Goal: Task Accomplishment & Management: Manage account settings

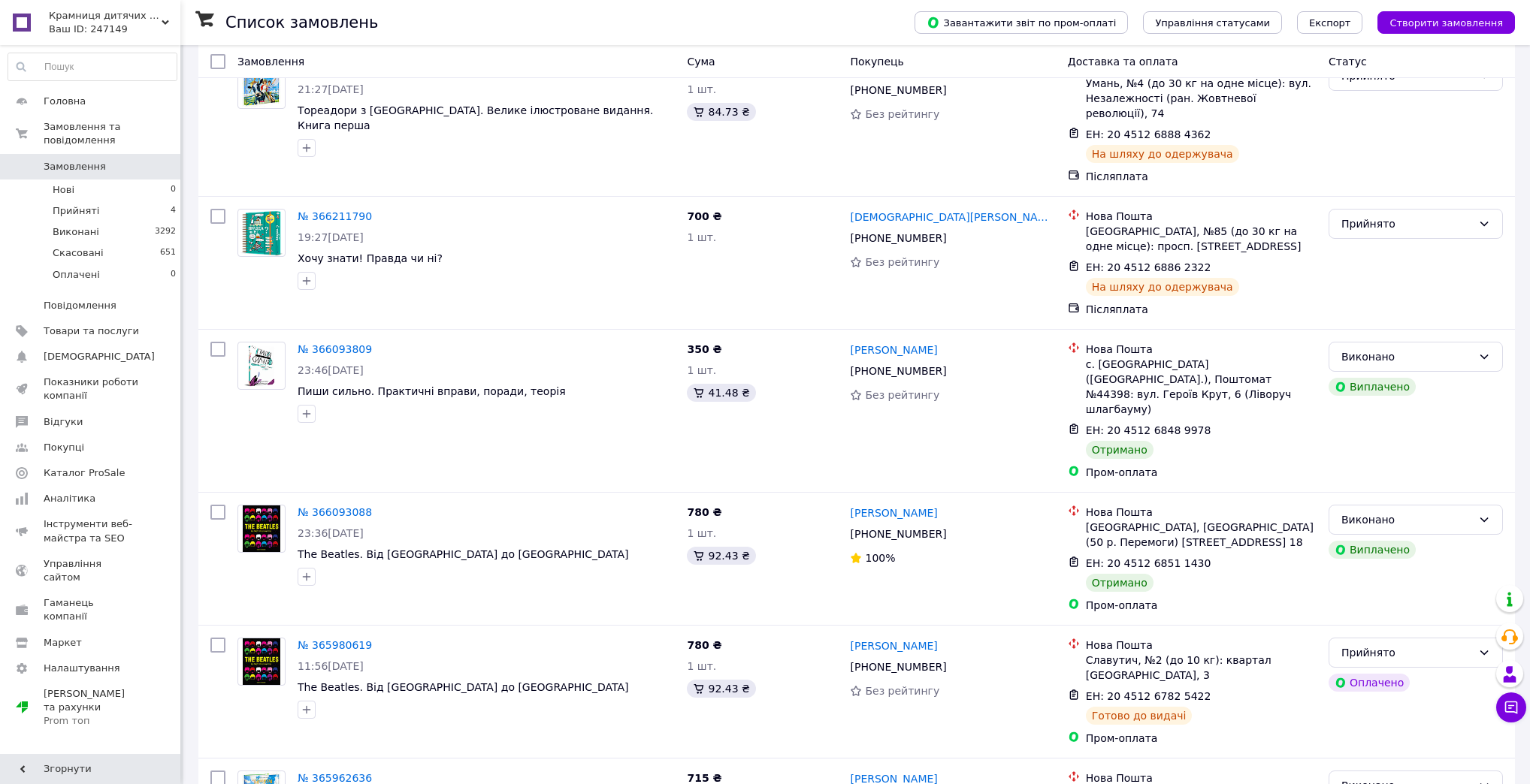
scroll to position [180, 0]
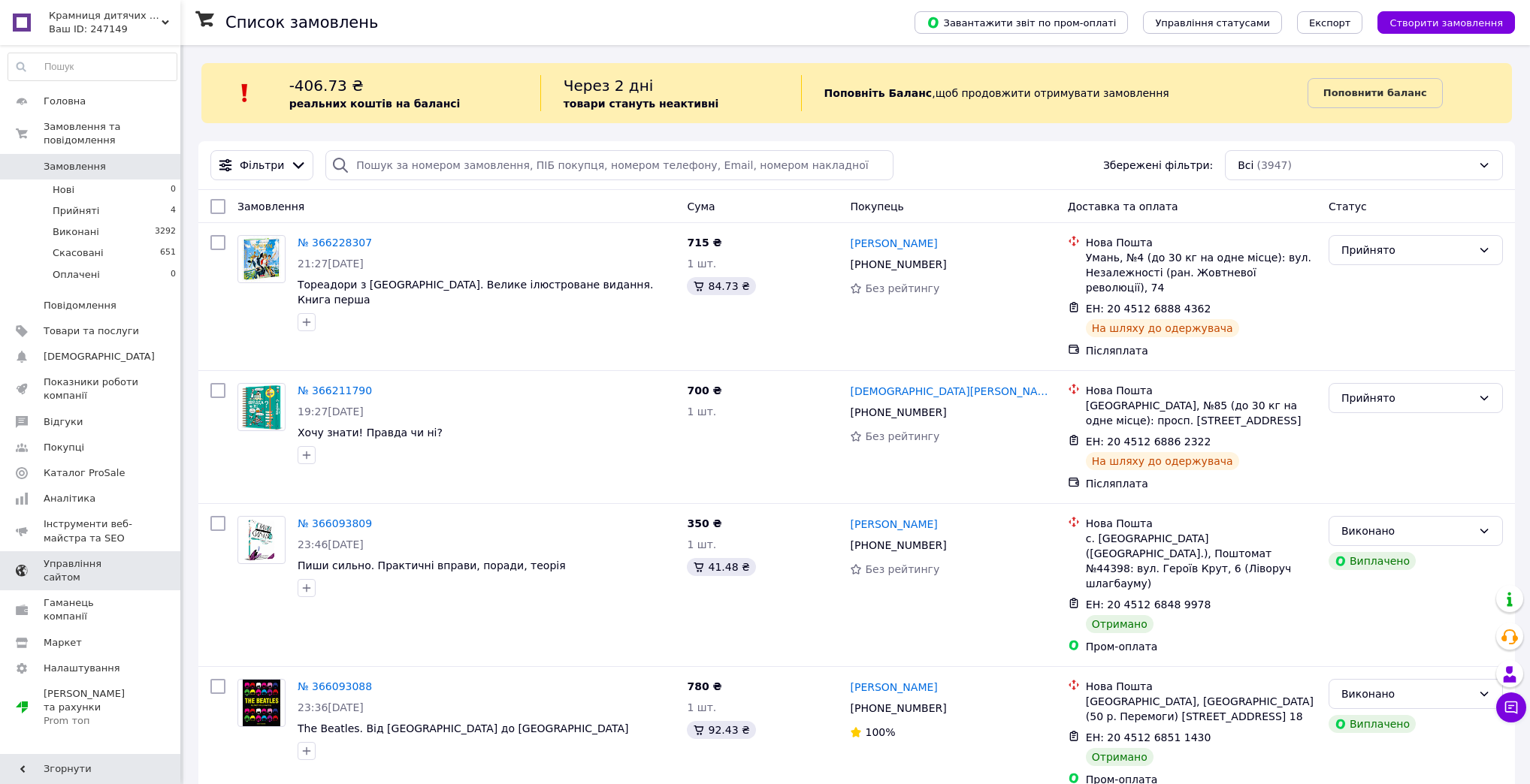
click at [120, 557] on span "Управління сайтом" at bounding box center [92, 571] width 96 height 27
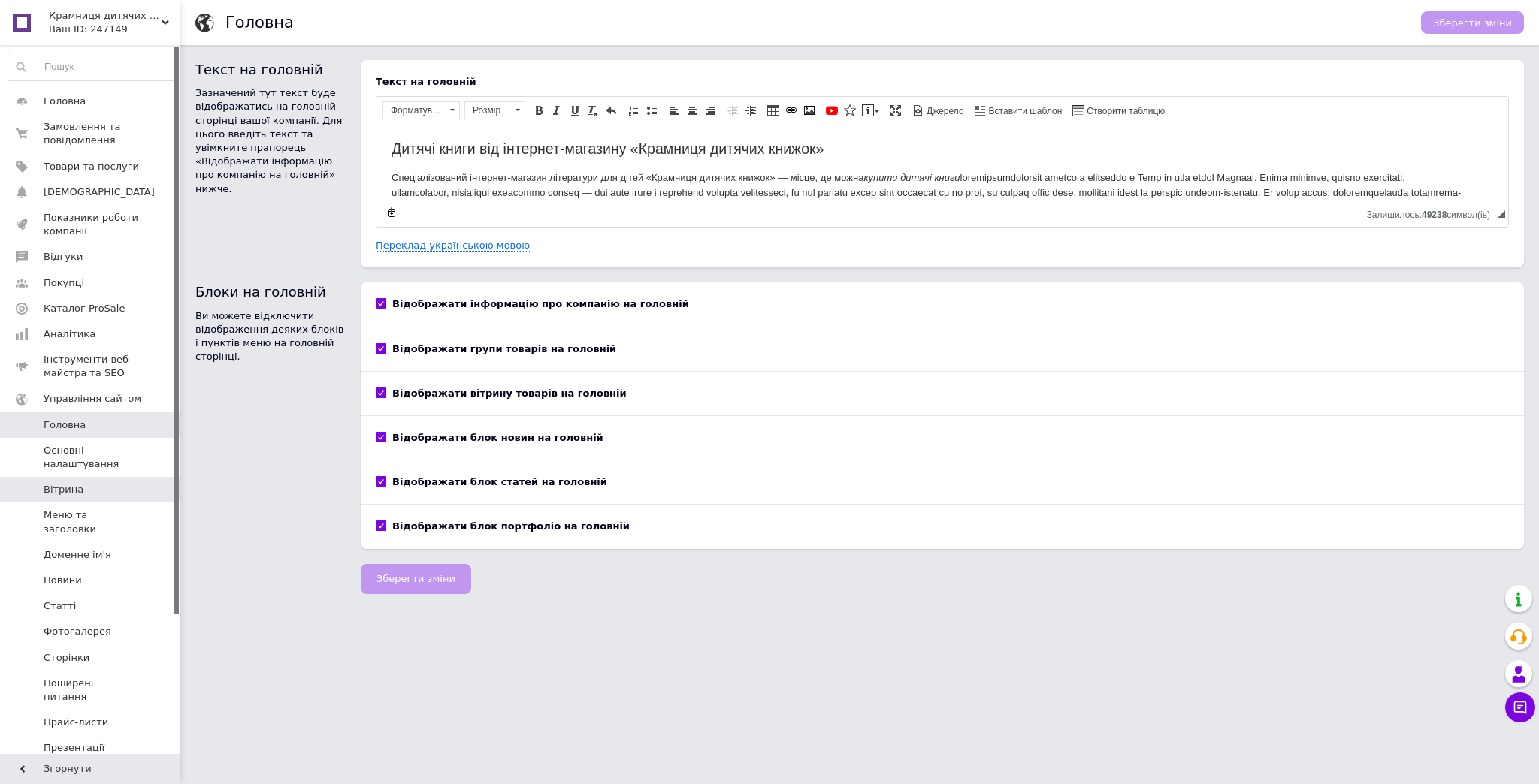
click at [53, 492] on span "Вітрина" at bounding box center [63, 490] width 40 height 14
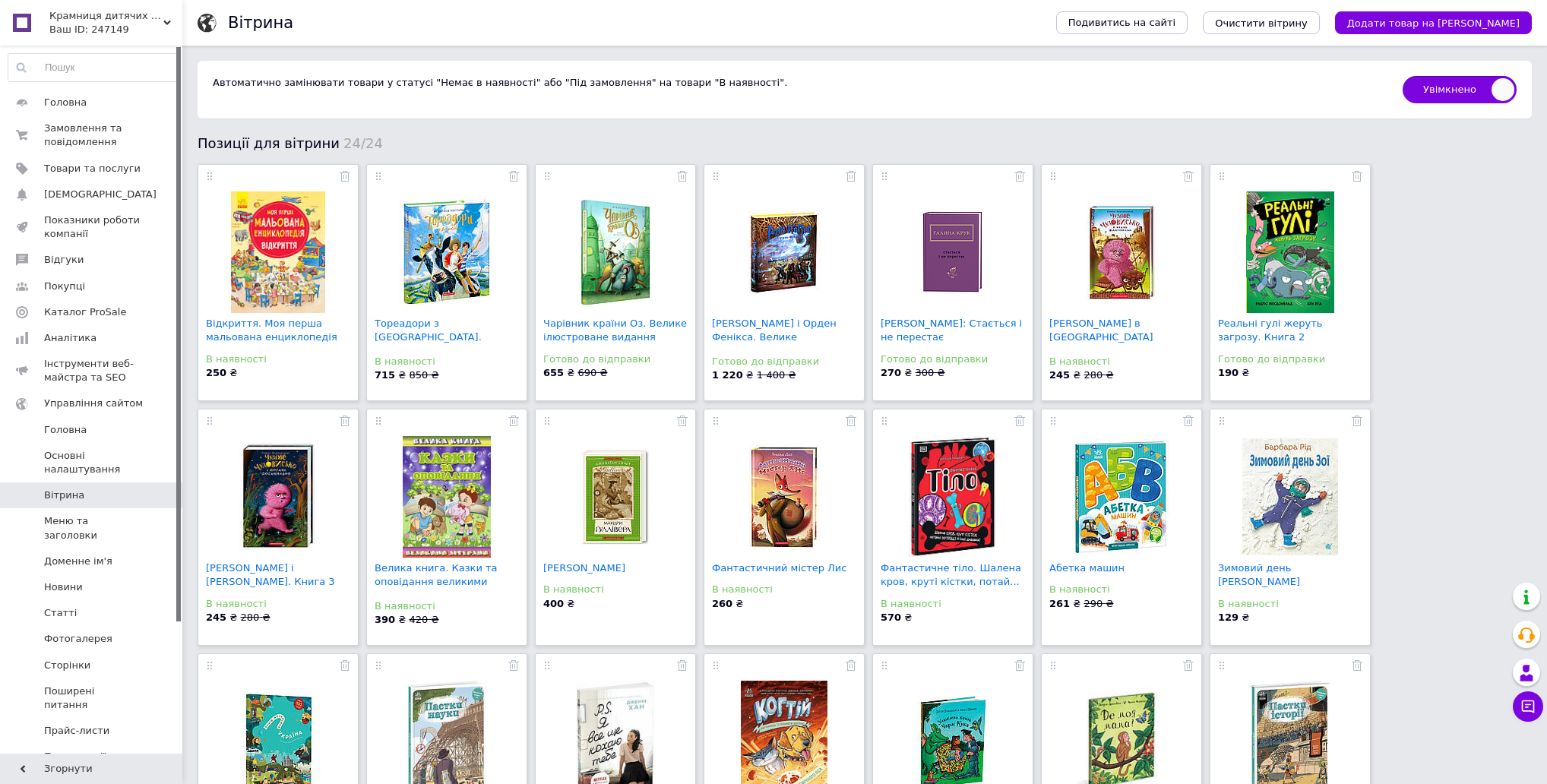
click at [101, 18] on span "Крамниця дитячих книжок" at bounding box center [106, 16] width 114 height 14
click at [116, 66] on link "Сайт Крамниця дитячих книжок" at bounding box center [92, 71] width 168 height 42
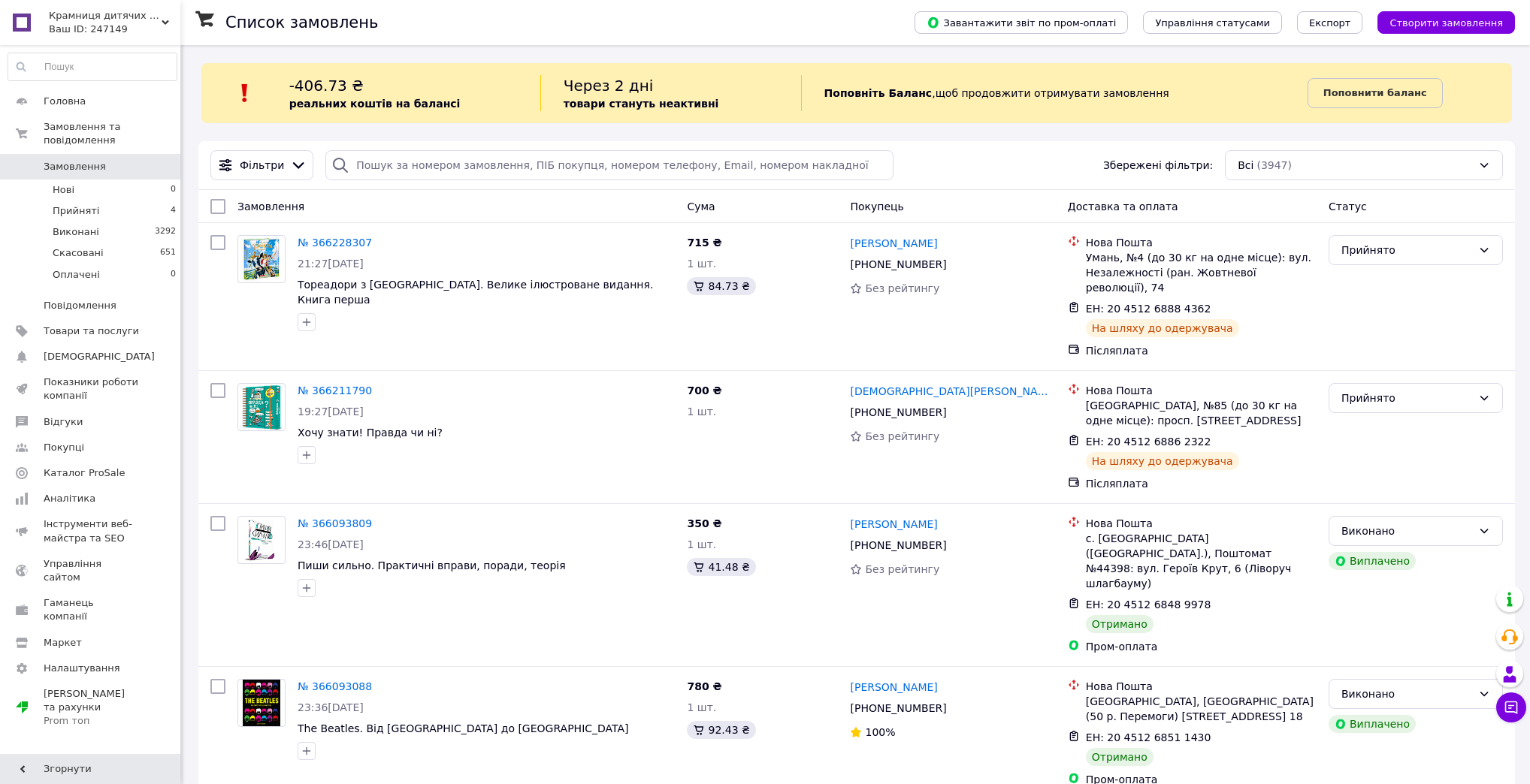
click at [84, 22] on div "Ваш ID: 247149" at bounding box center [114, 29] width 132 height 14
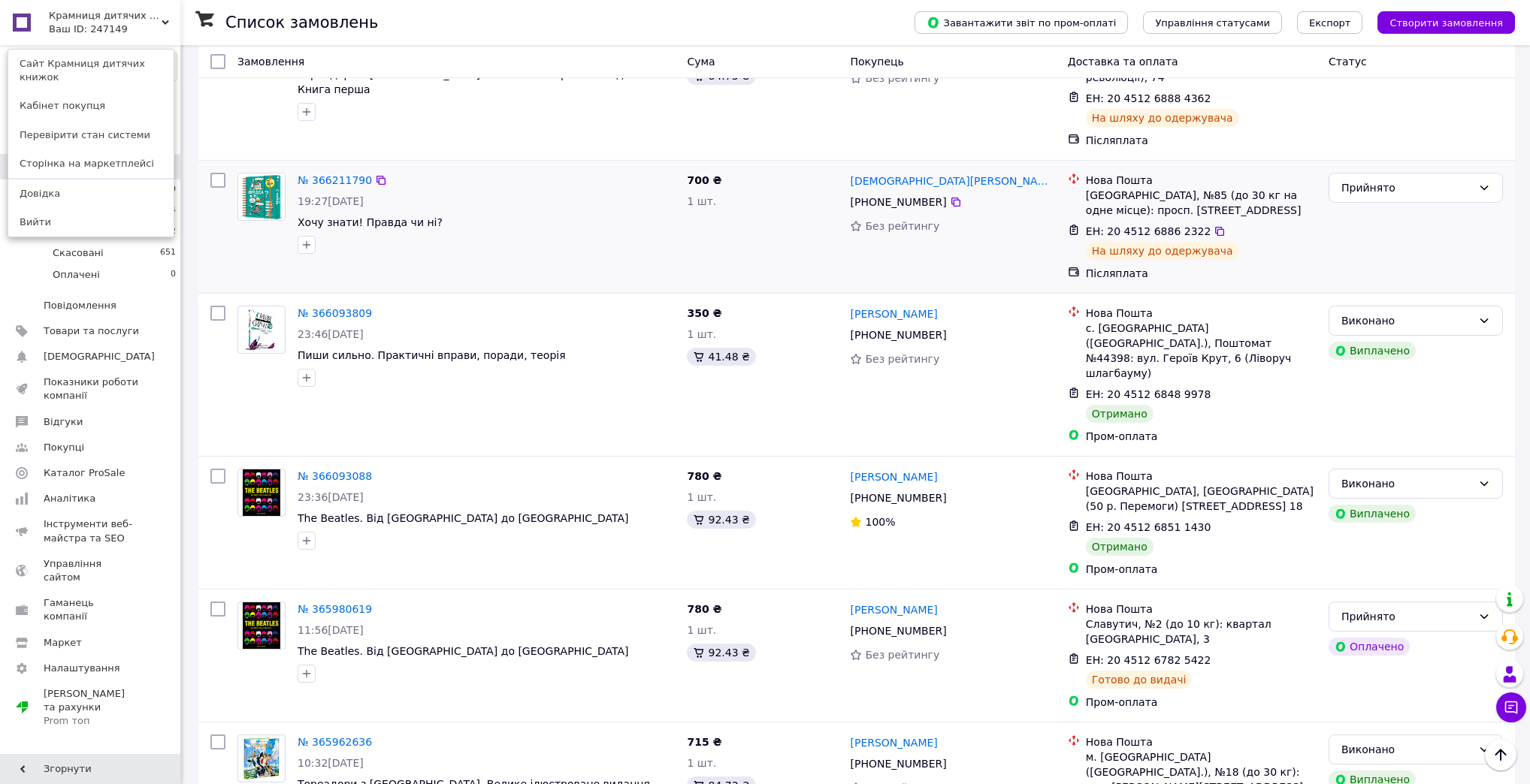
scroll to position [120, 0]
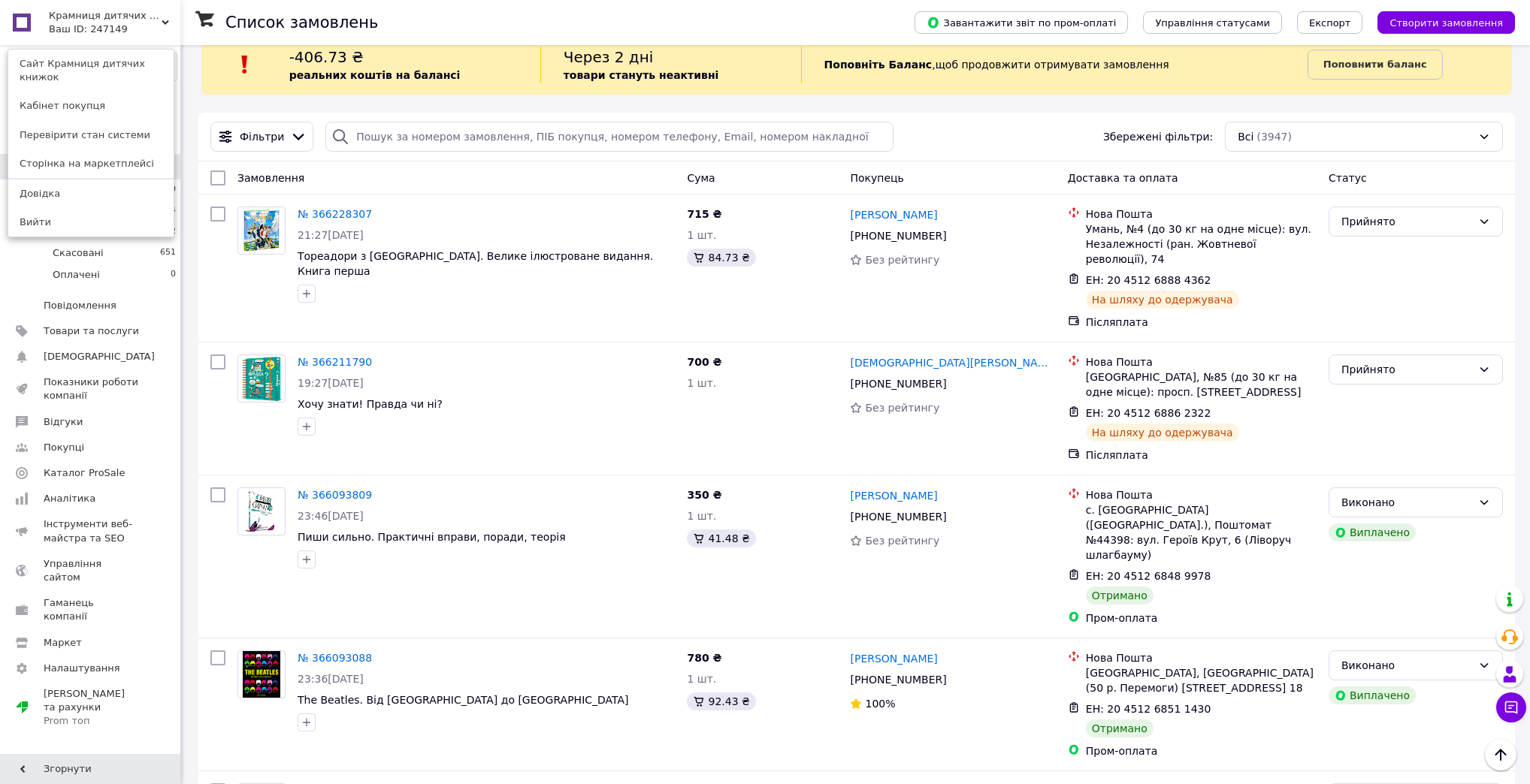
scroll to position [0, 0]
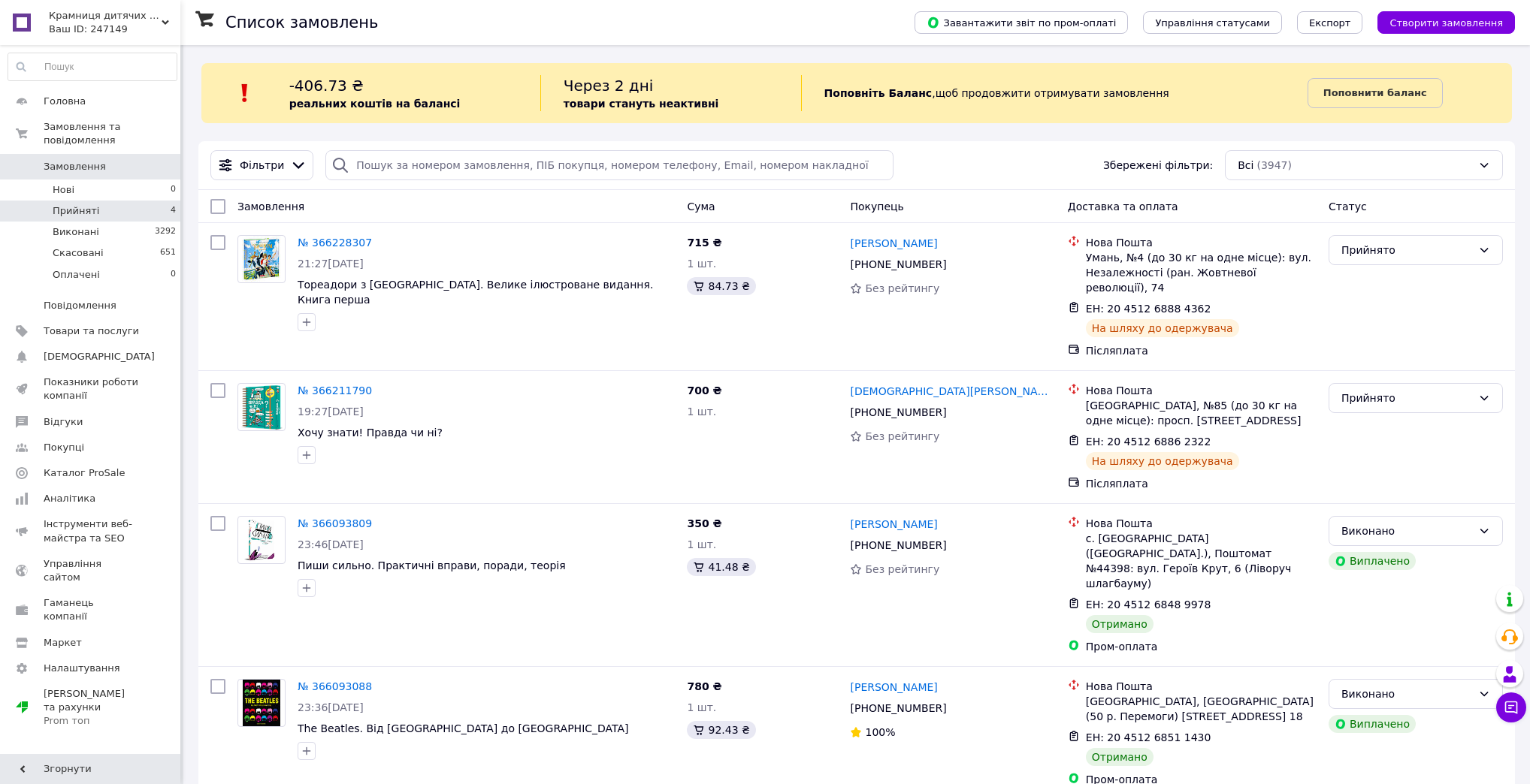
click at [87, 205] on span "Прийняті" at bounding box center [76, 211] width 47 height 14
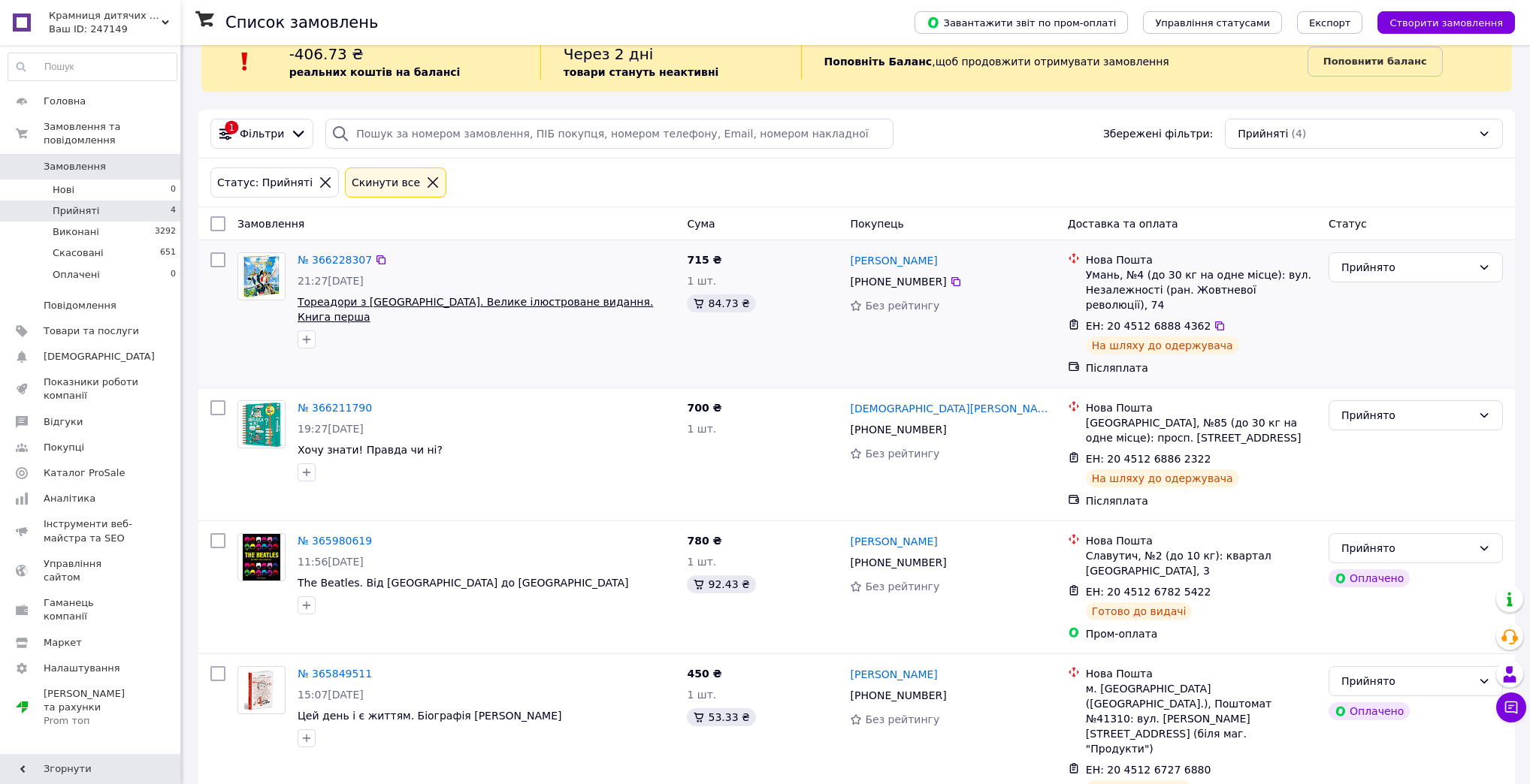
scroll to position [34, 0]
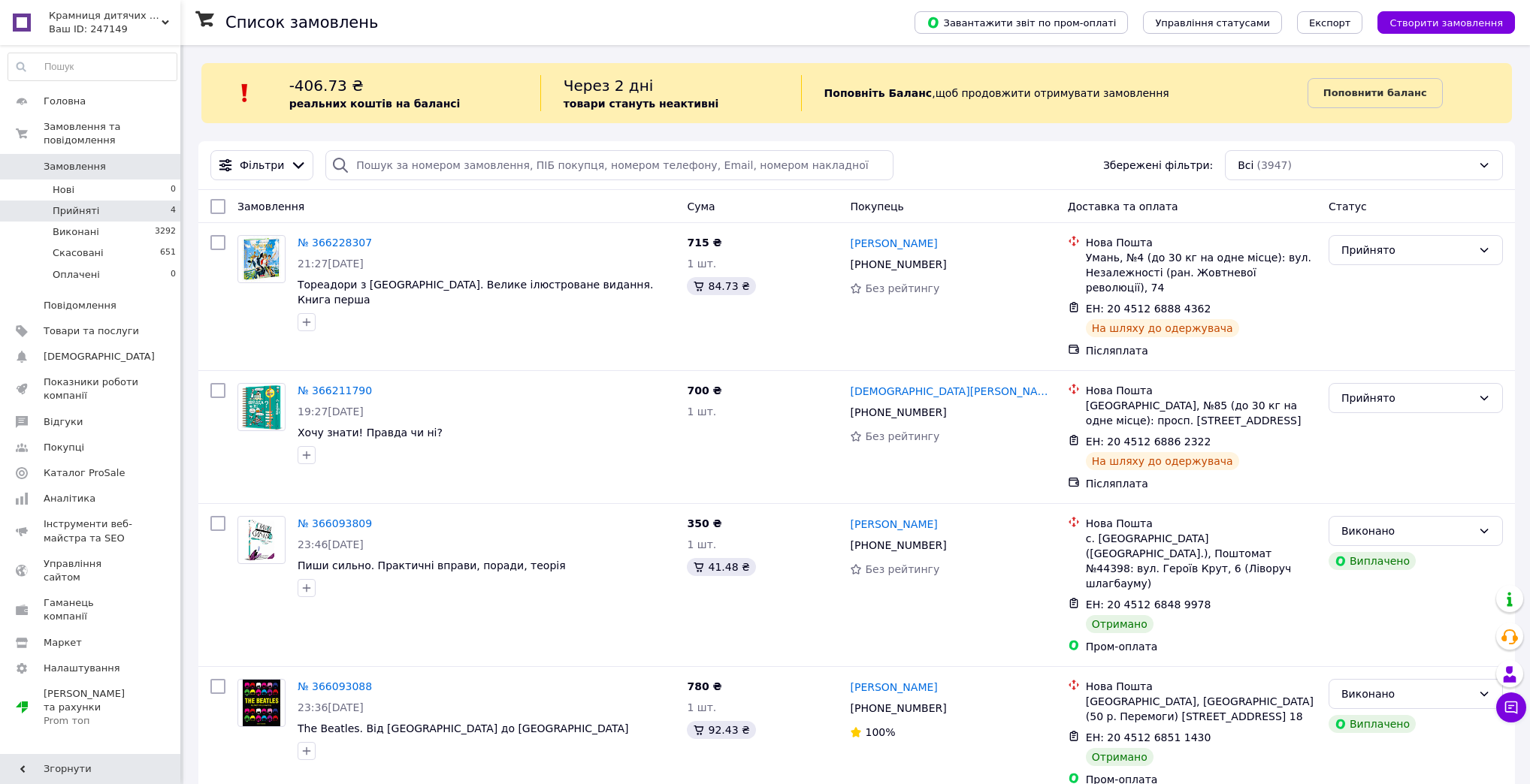
click at [125, 205] on li "Прийняті 4" at bounding box center [93, 211] width 185 height 21
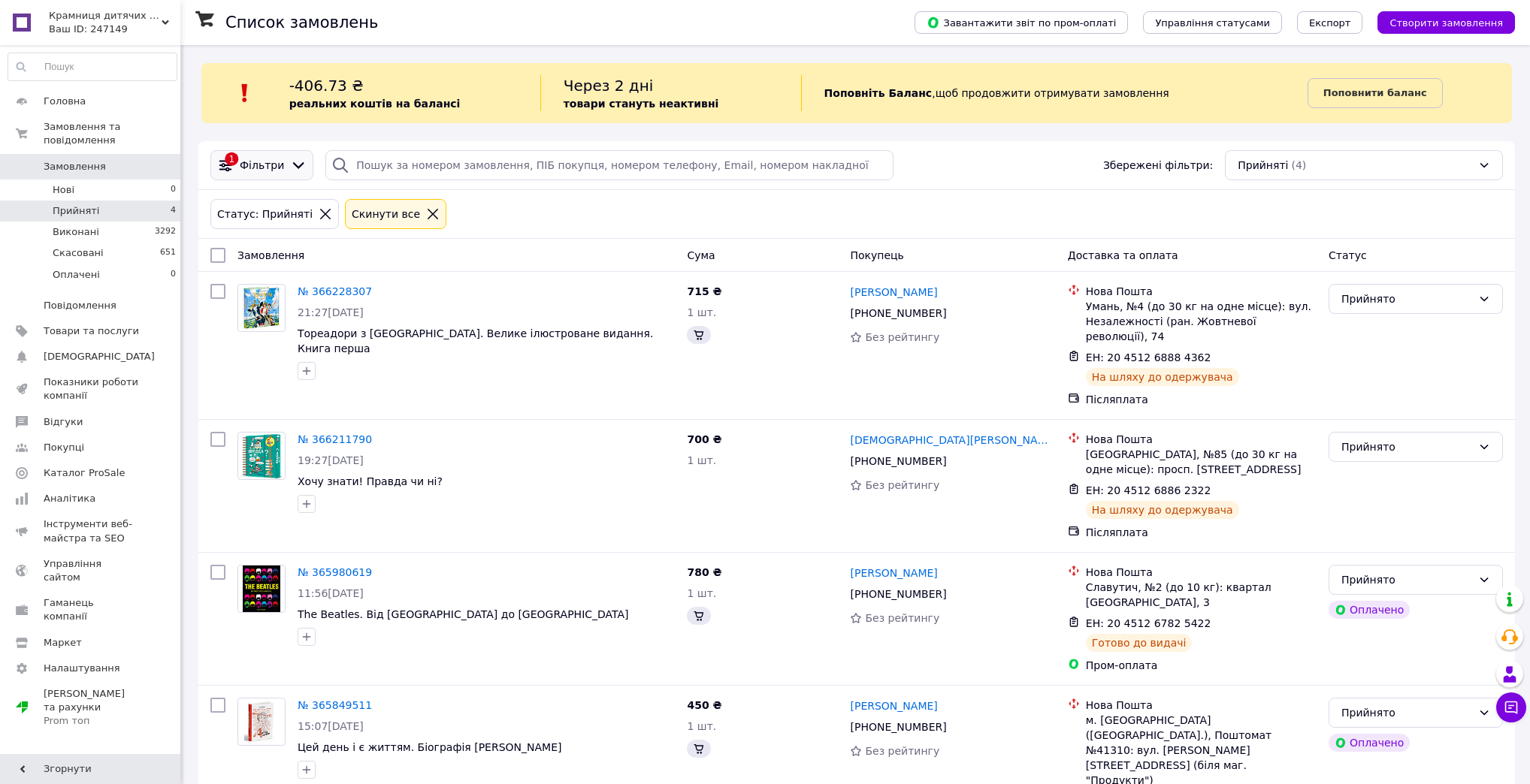
click at [267, 169] on span "Фільтри" at bounding box center [262, 165] width 45 height 15
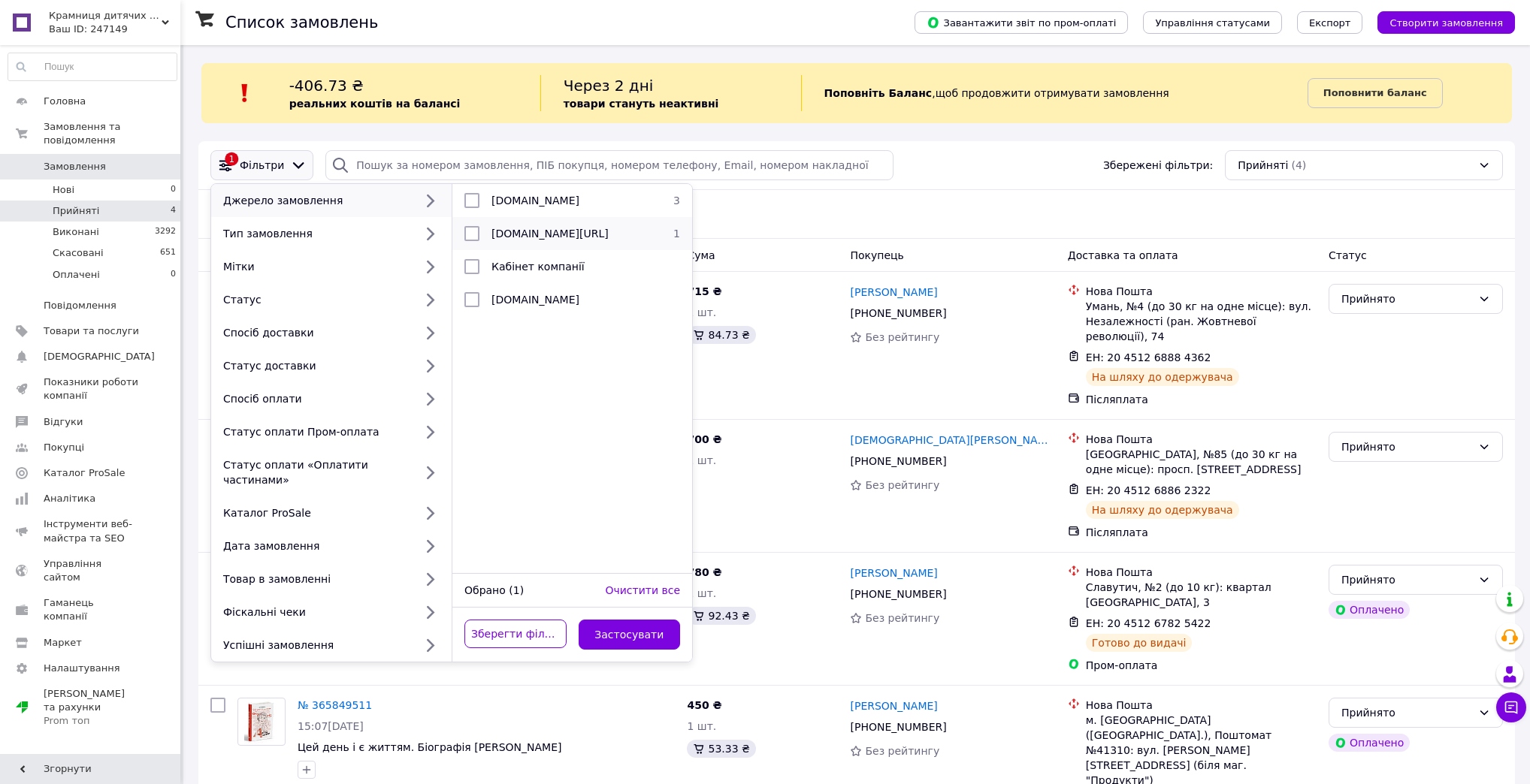
click at [567, 238] on span "vkramnytsi.com.ua/ua" at bounding box center [550, 234] width 117 height 12
checkbox input "true"
click at [626, 620] on button "Застосувати" at bounding box center [630, 634] width 102 height 30
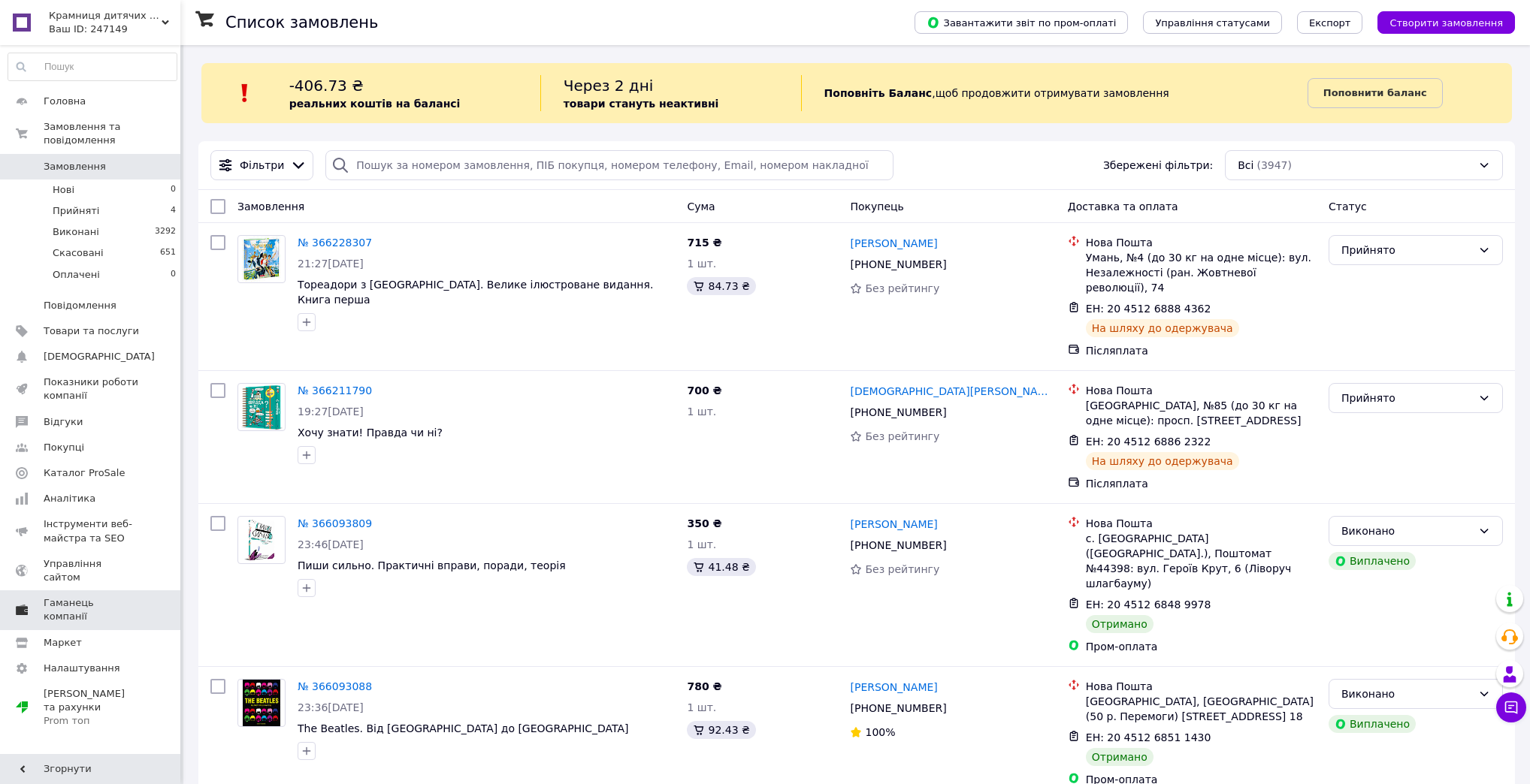
click at [94, 596] on span "Гаманець компанії" at bounding box center [92, 610] width 96 height 27
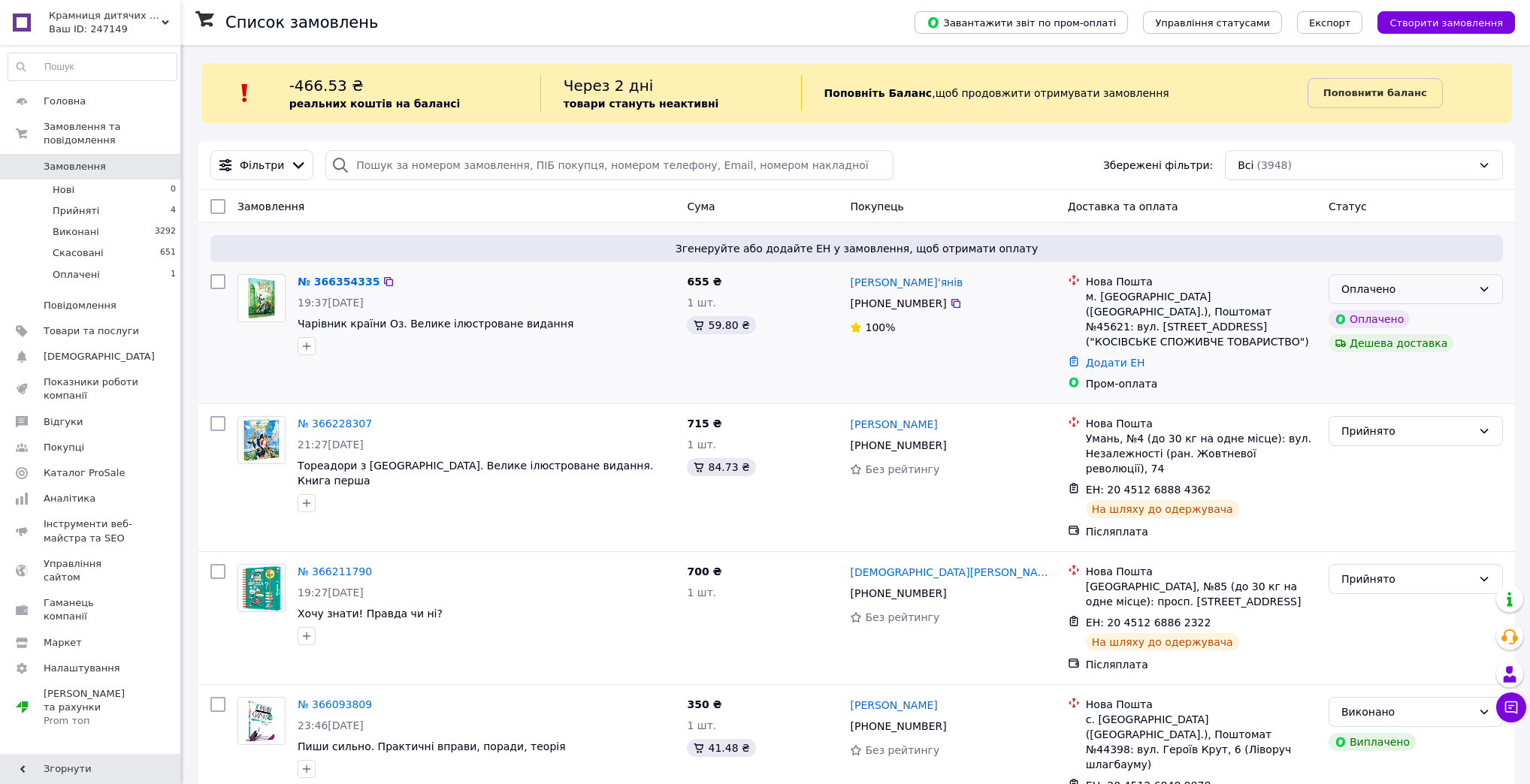
click at [1438, 294] on div "Оплачено" at bounding box center [1407, 288] width 131 height 17
click at [1387, 323] on li "Прийнято" at bounding box center [1415, 322] width 172 height 27
click at [325, 279] on link "№ 366354335" at bounding box center [334, 281] width 74 height 12
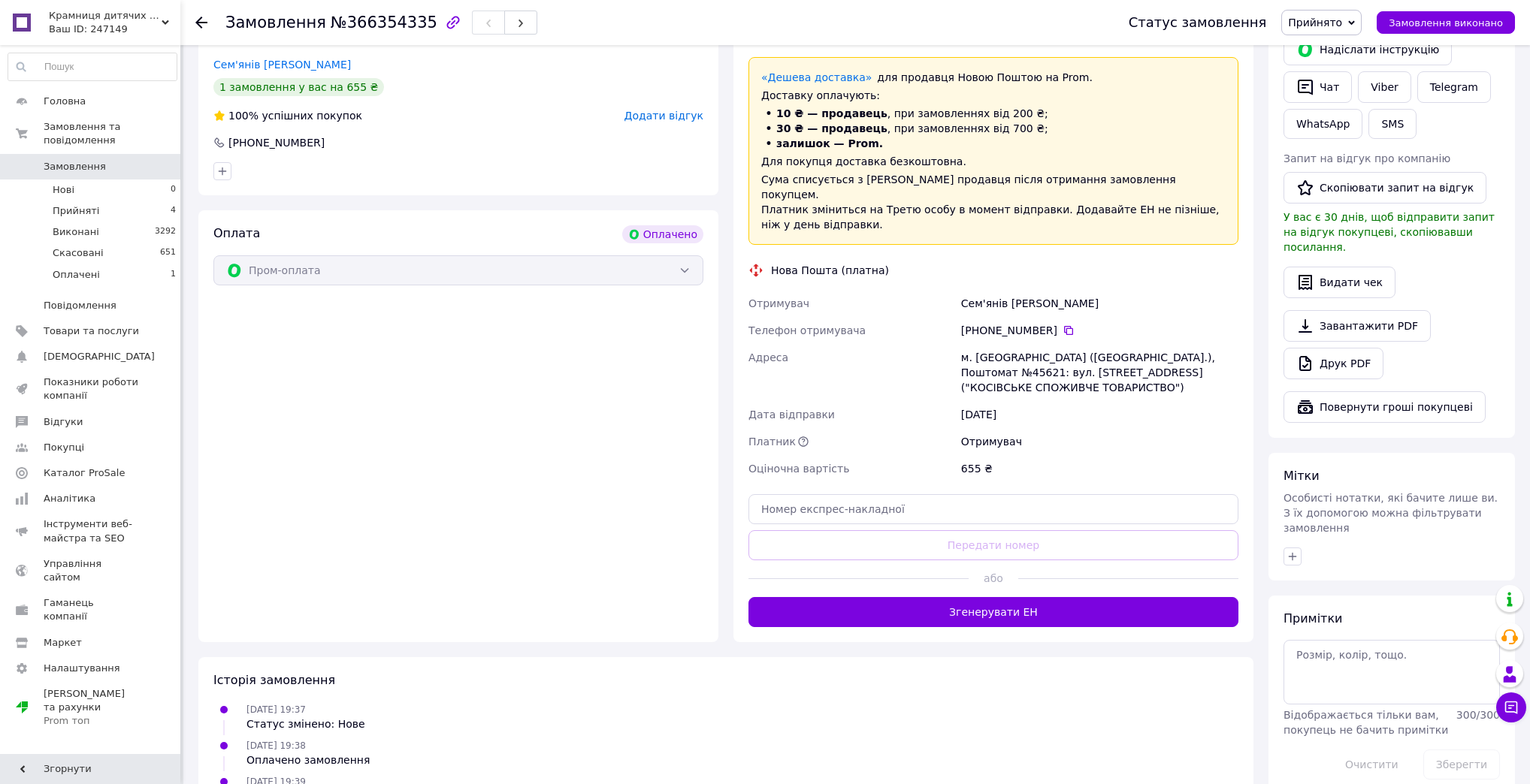
scroll to position [721, 0]
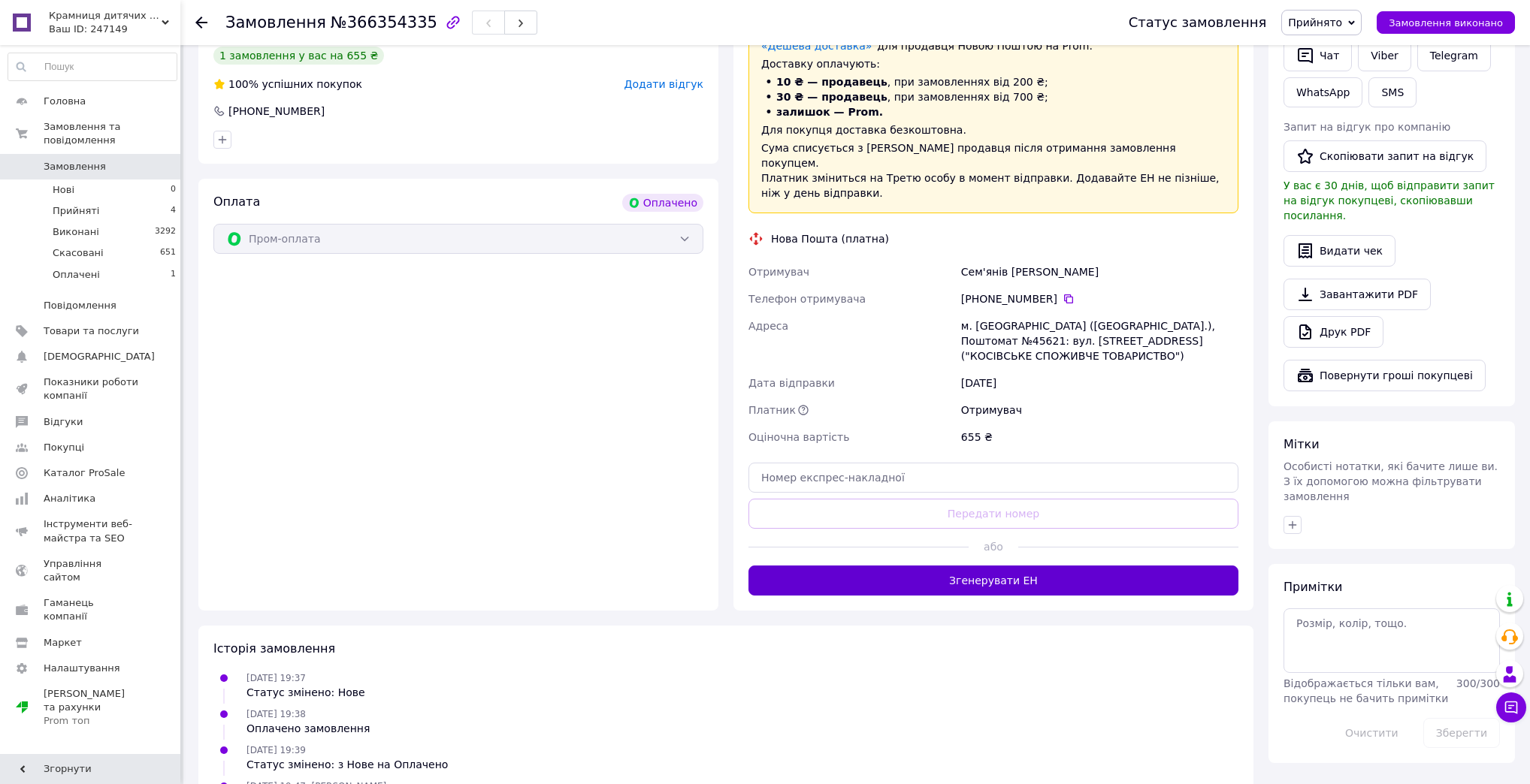
click at [1007, 566] on button "Згенерувати ЕН" at bounding box center [993, 580] width 490 height 30
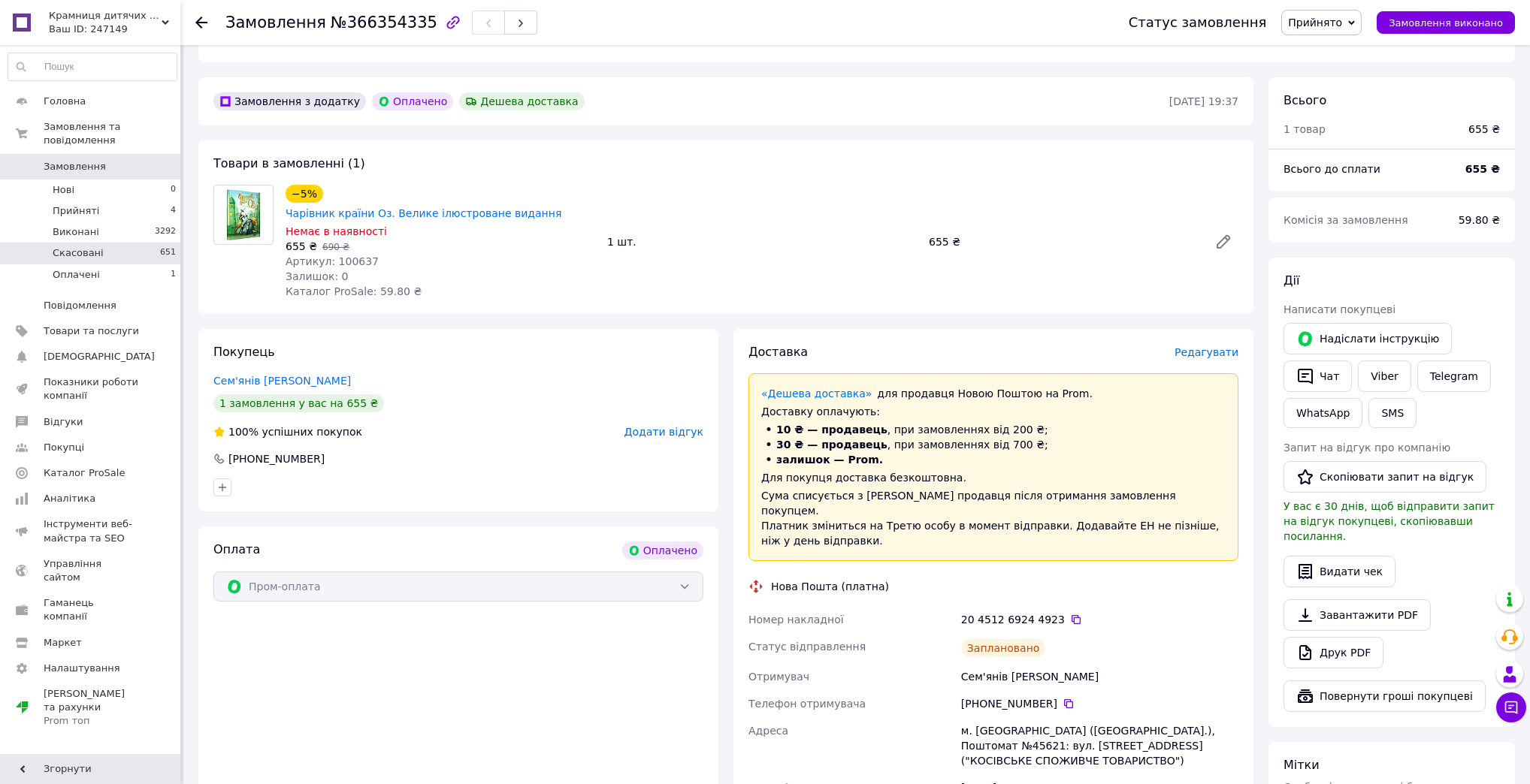
scroll to position [241, 0]
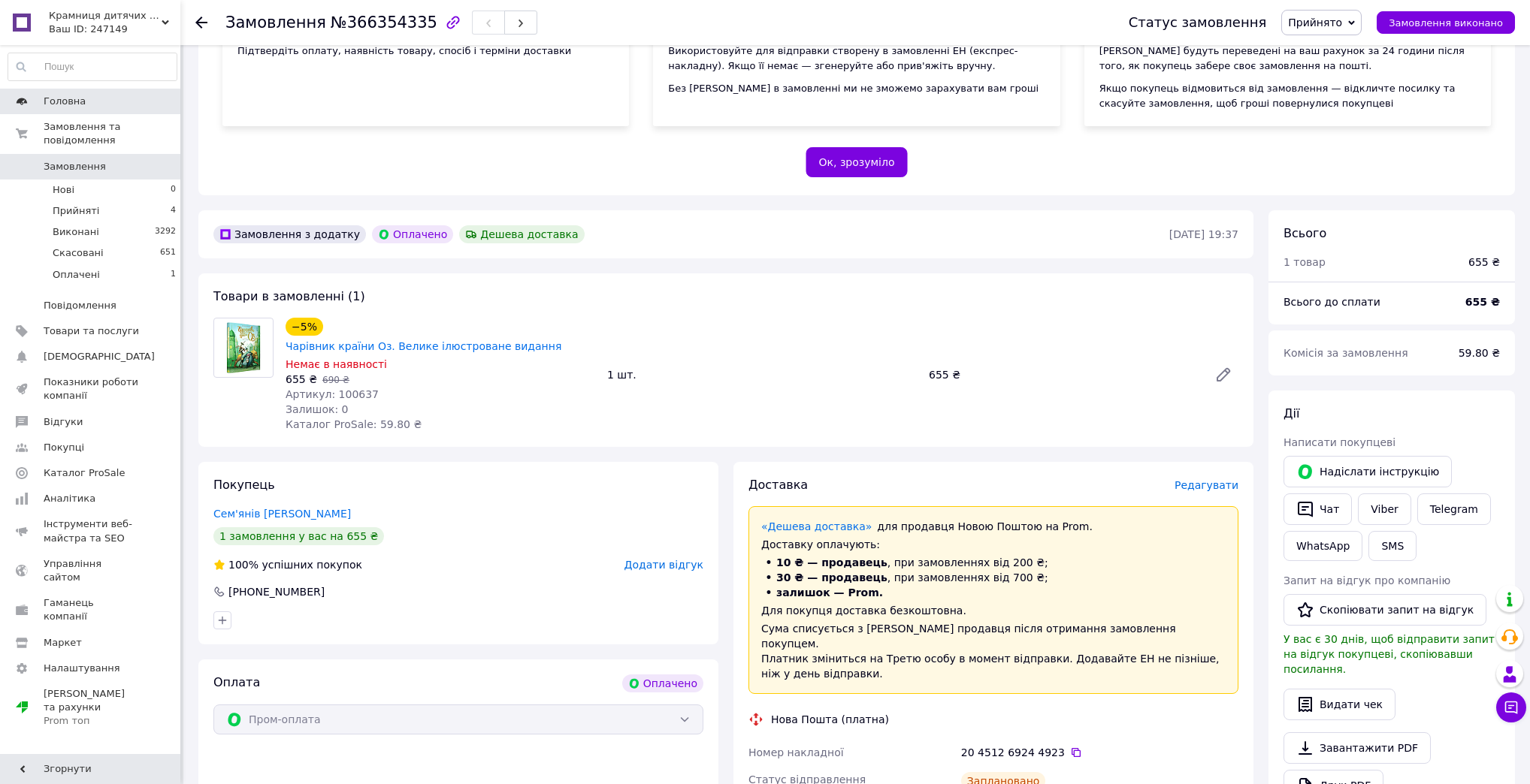
click at [57, 103] on span "Головна" at bounding box center [64, 101] width 42 height 14
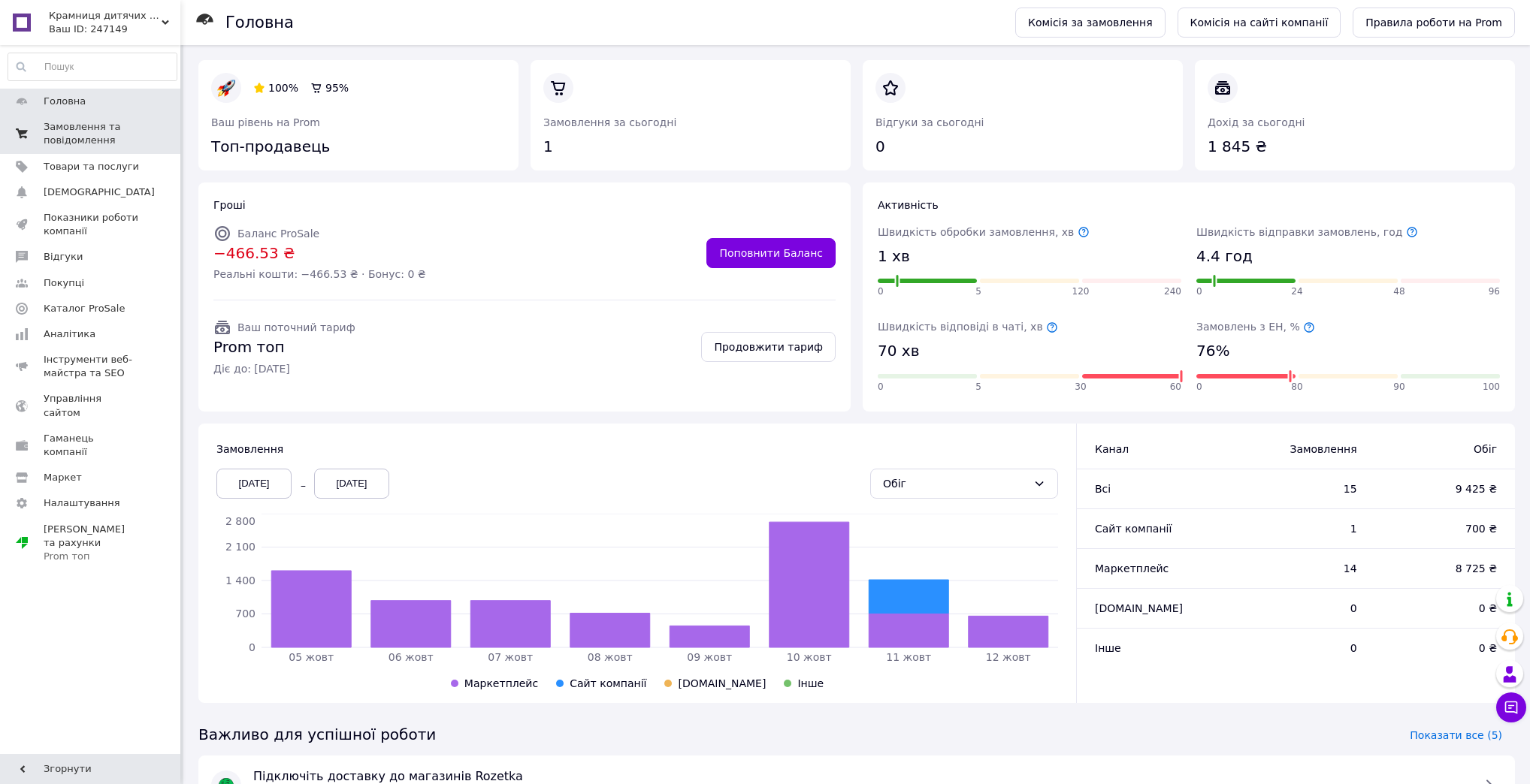
click at [66, 139] on span "Замовлення та повідомлення" at bounding box center [92, 133] width 96 height 27
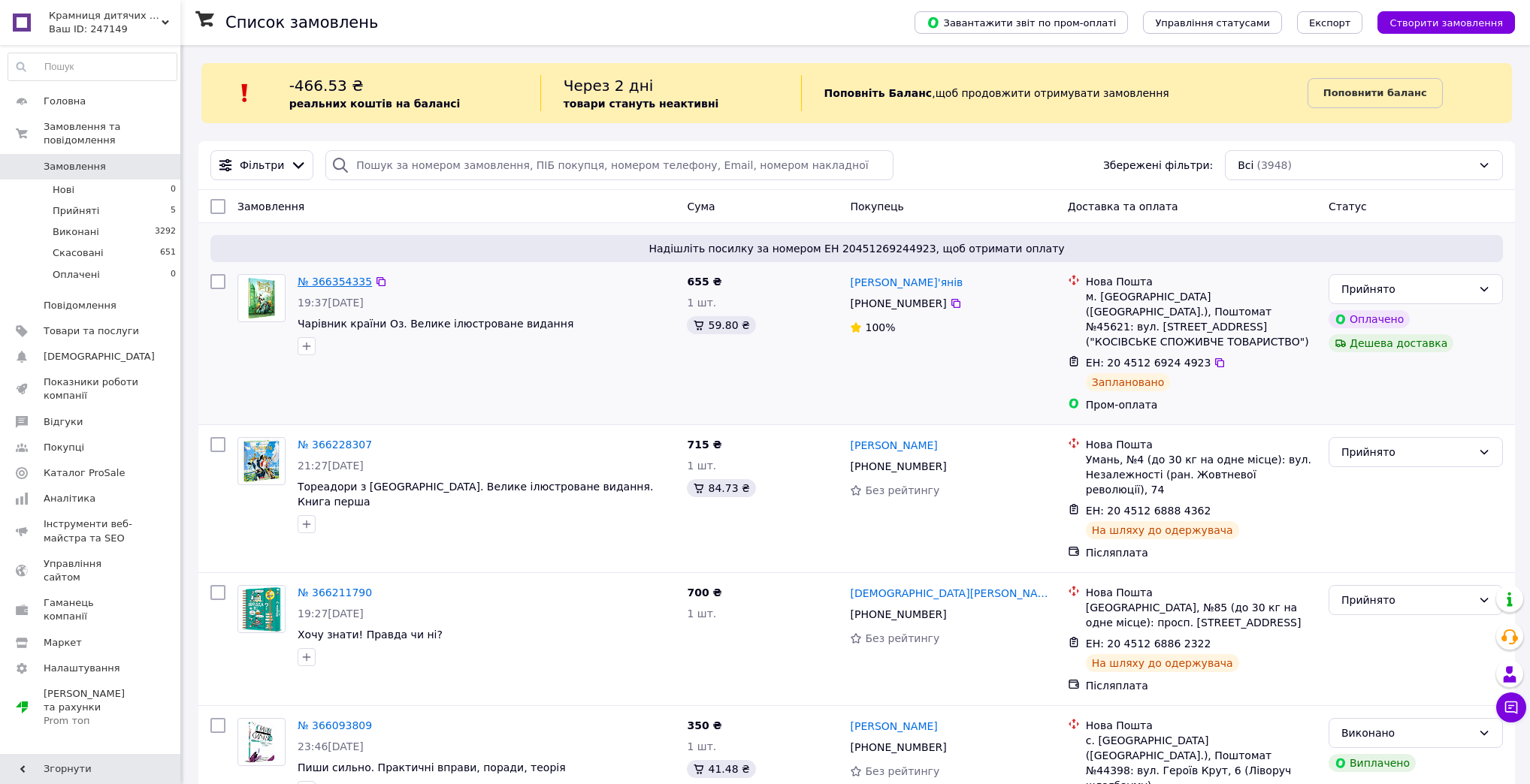
click at [335, 280] on link "№ 366354335" at bounding box center [334, 281] width 74 height 12
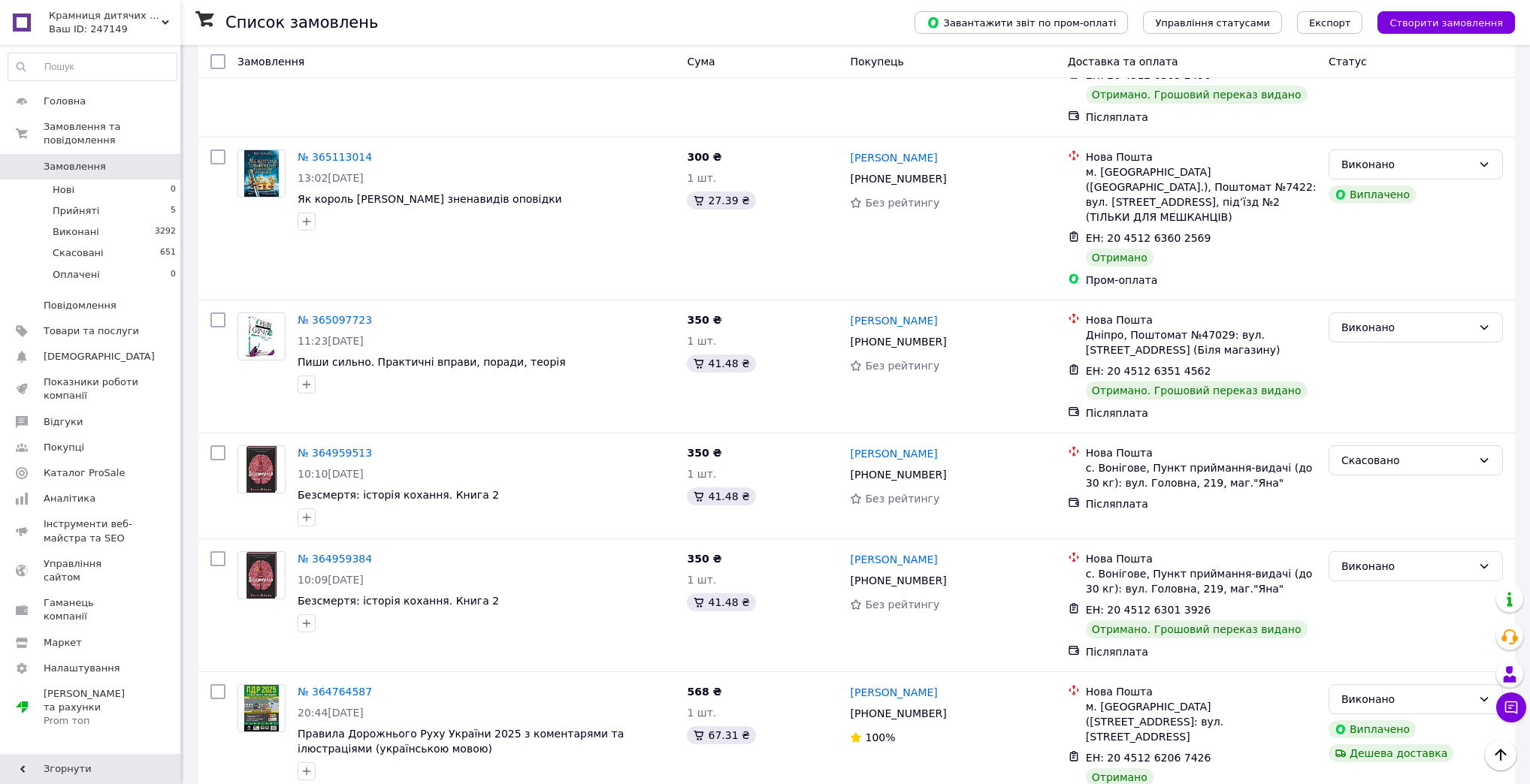
scroll to position [2286, 0]
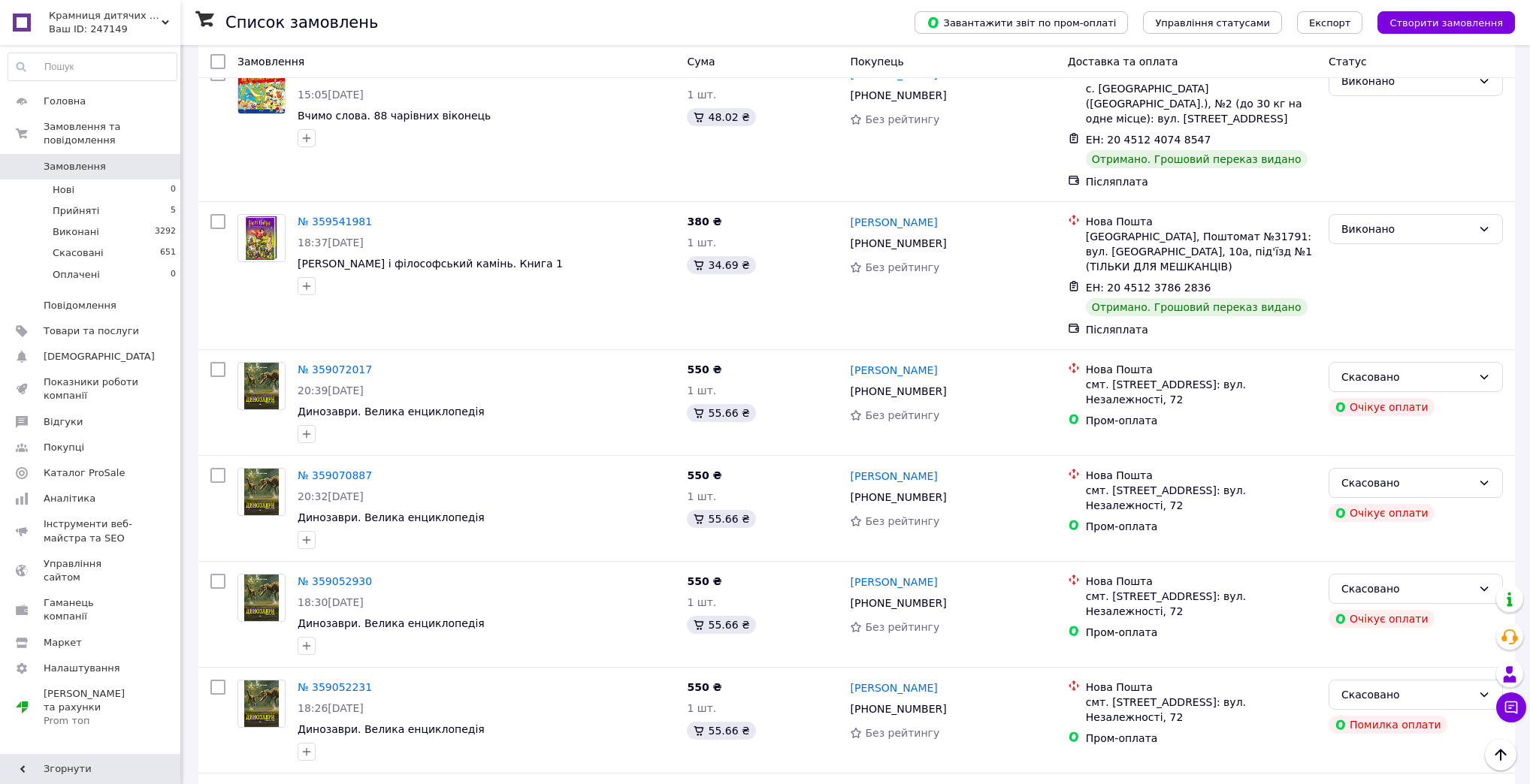
scroll to position [2014, 0]
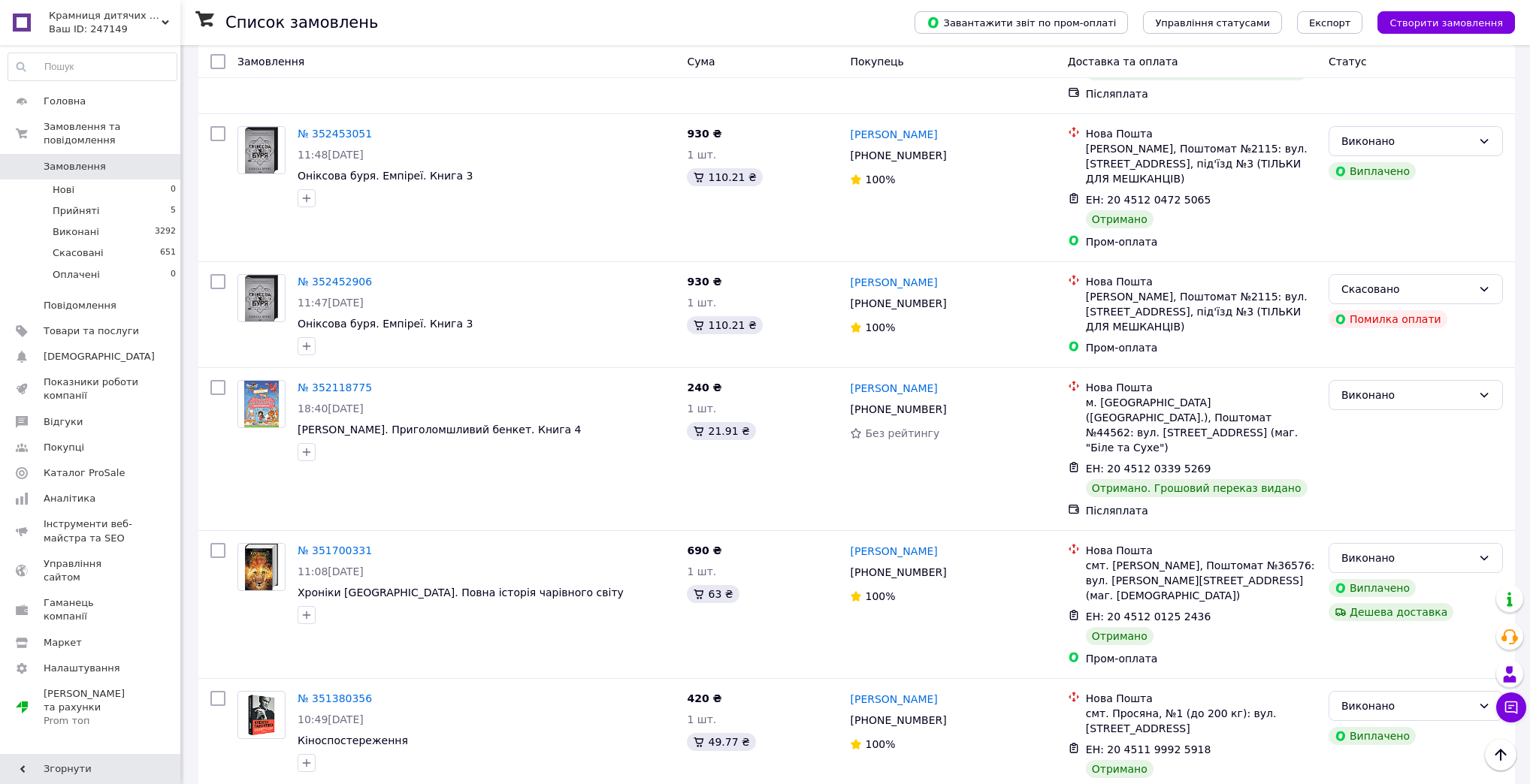
scroll to position [2080, 0]
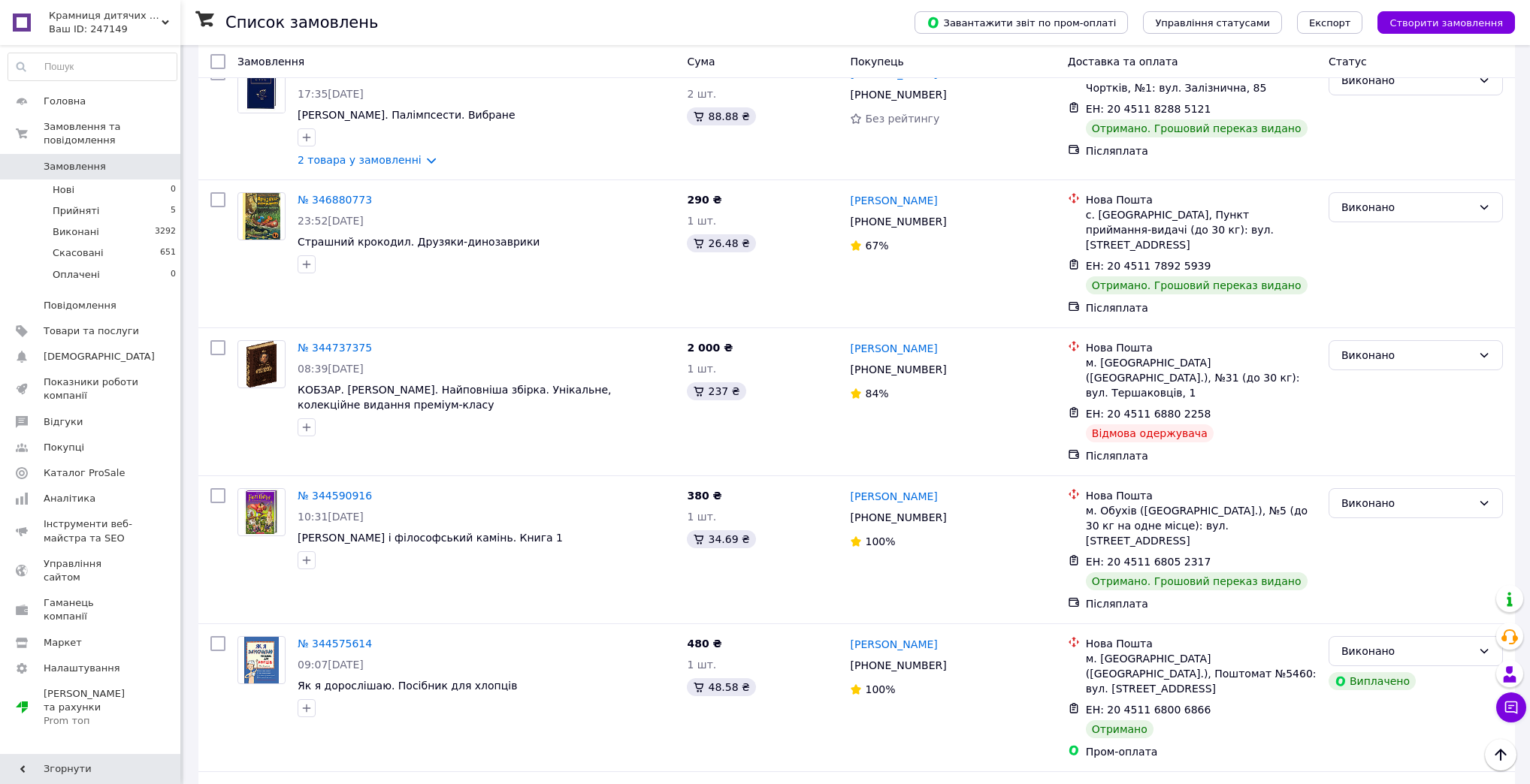
scroll to position [2078, 0]
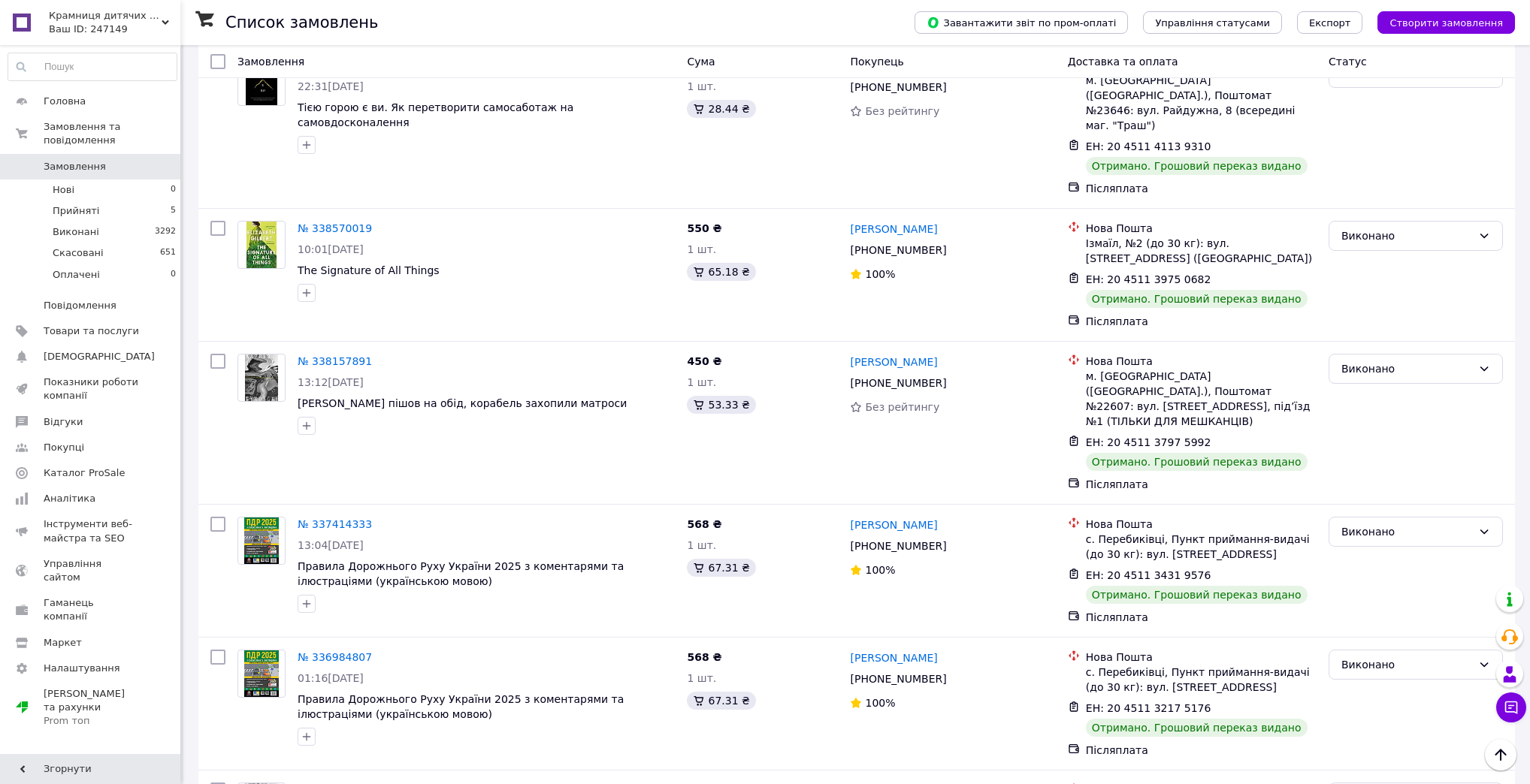
scroll to position [2146, 0]
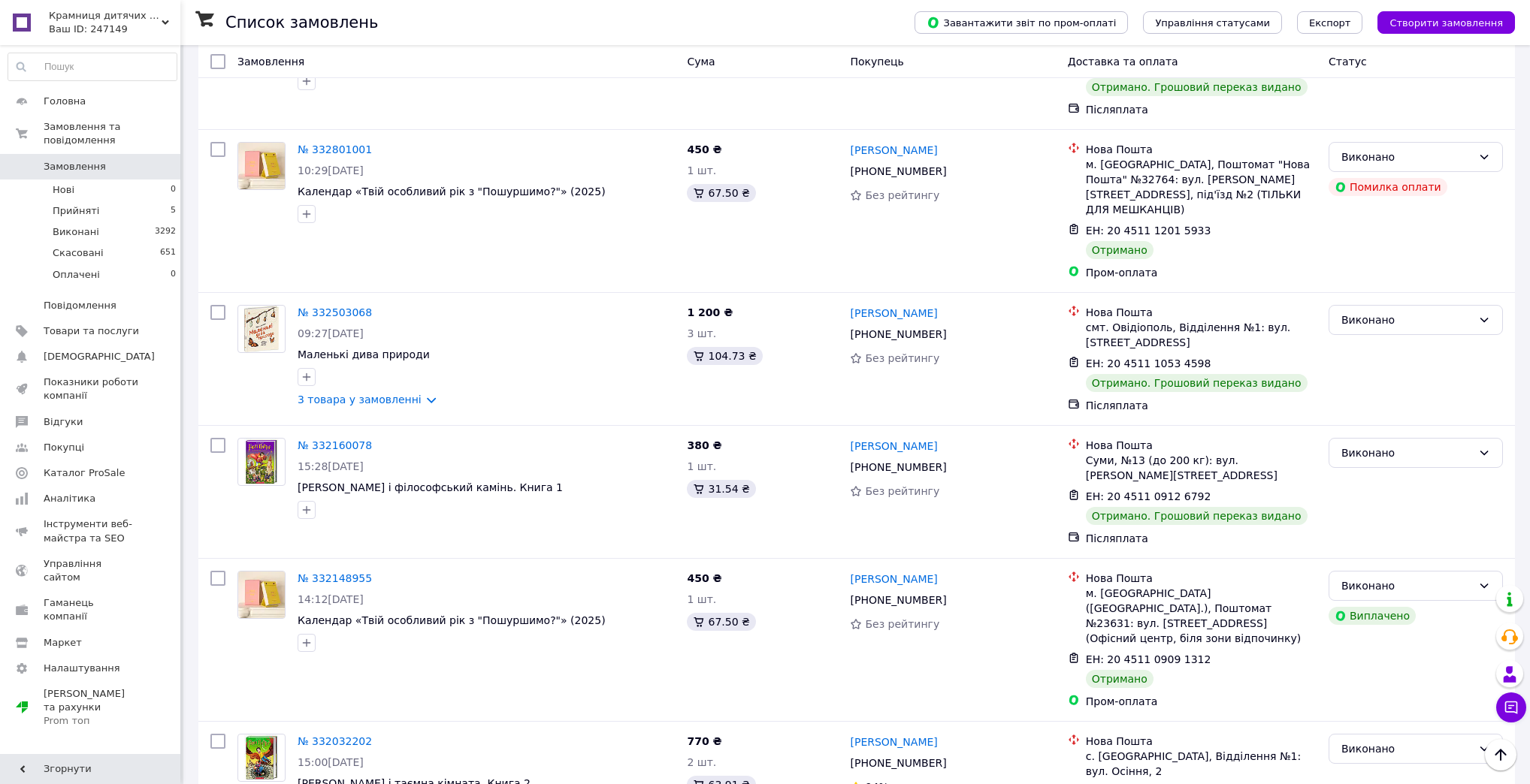
scroll to position [2259, 0]
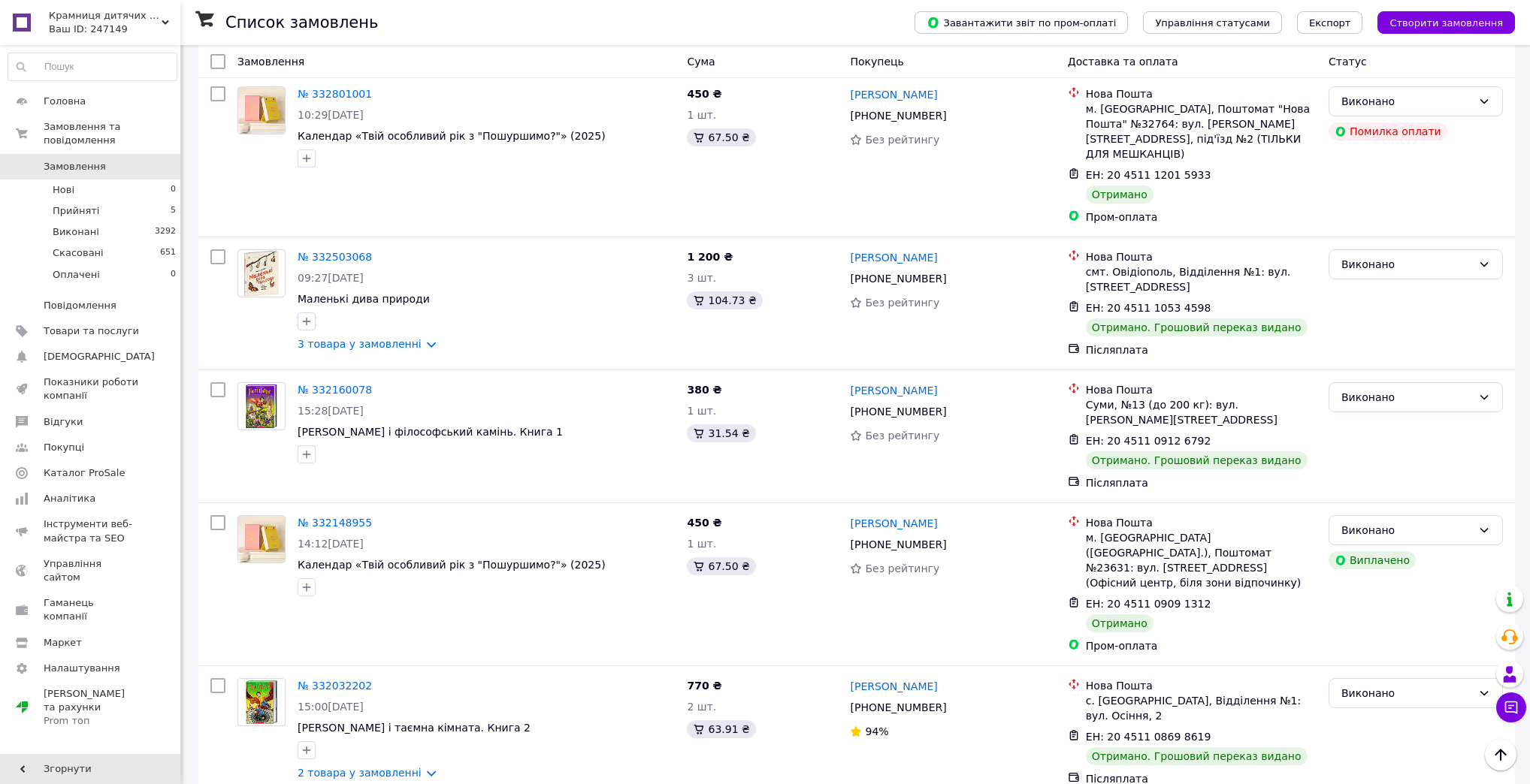
click at [120, 19] on span "Крамниця дитячих книжок" at bounding box center [105, 16] width 113 height 14
click at [104, 60] on link "Сайт Крамниця дитячих книжок" at bounding box center [91, 70] width 166 height 42
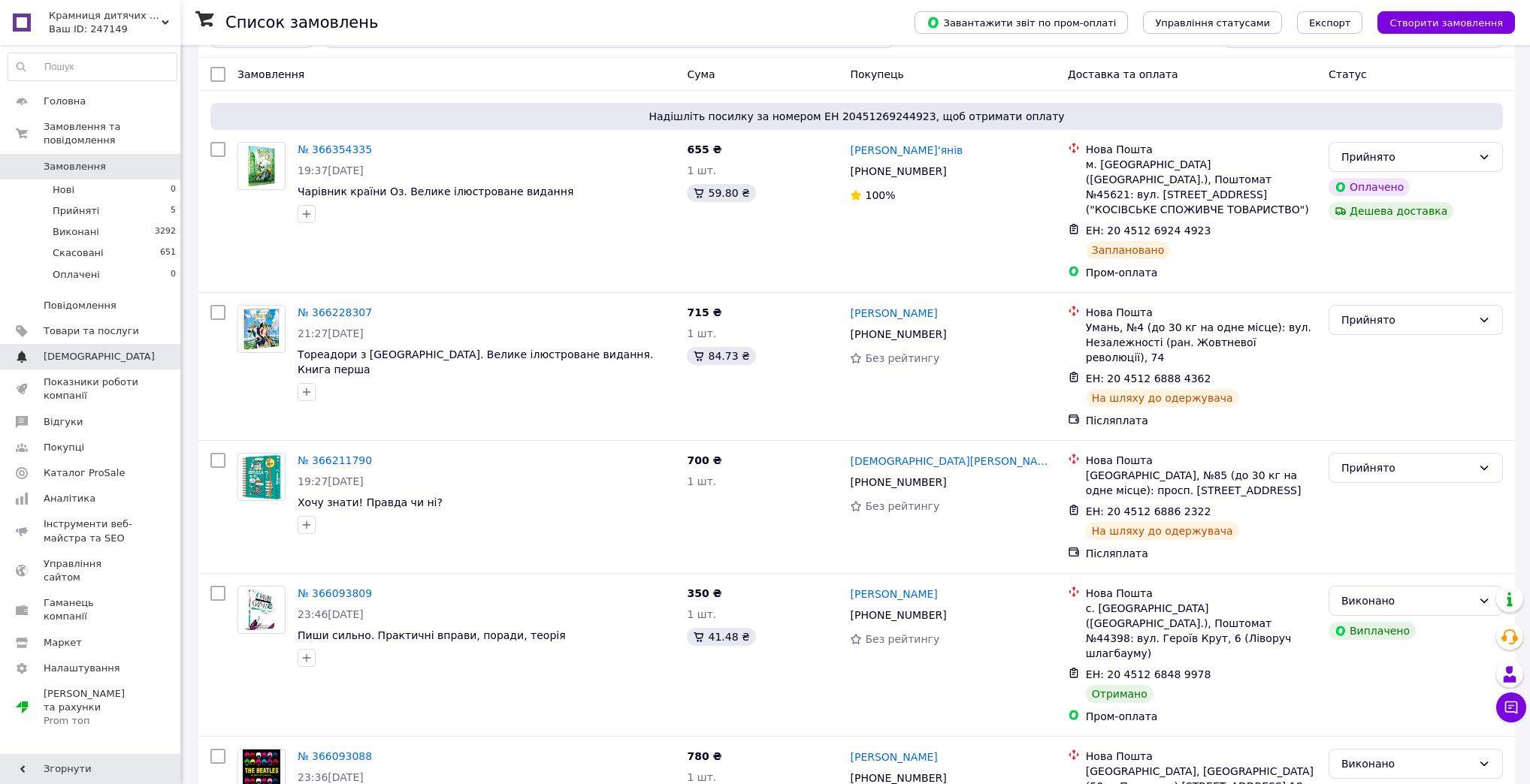
scroll to position [180, 0]
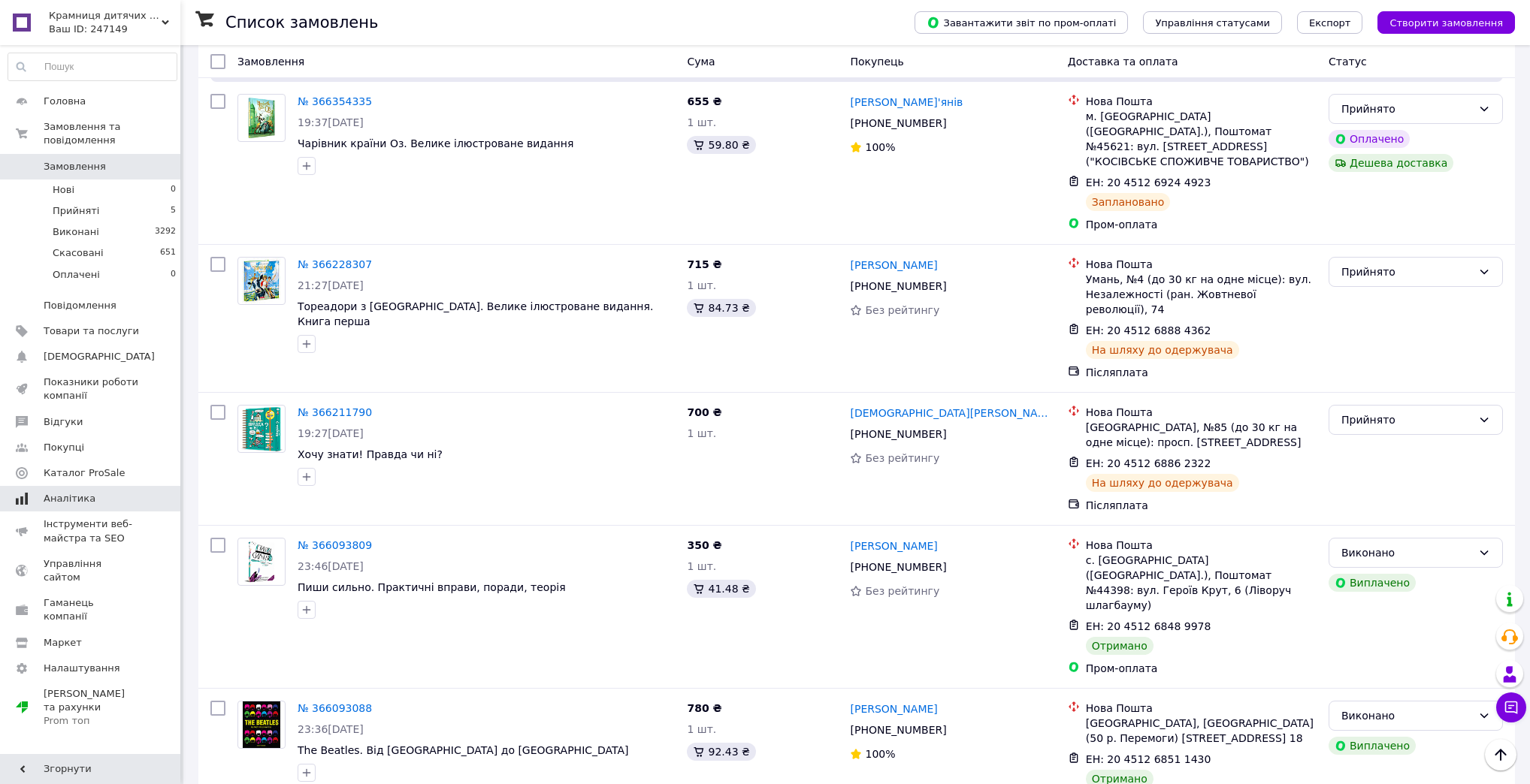
click at [73, 492] on span "Аналітика" at bounding box center [69, 499] width 52 height 14
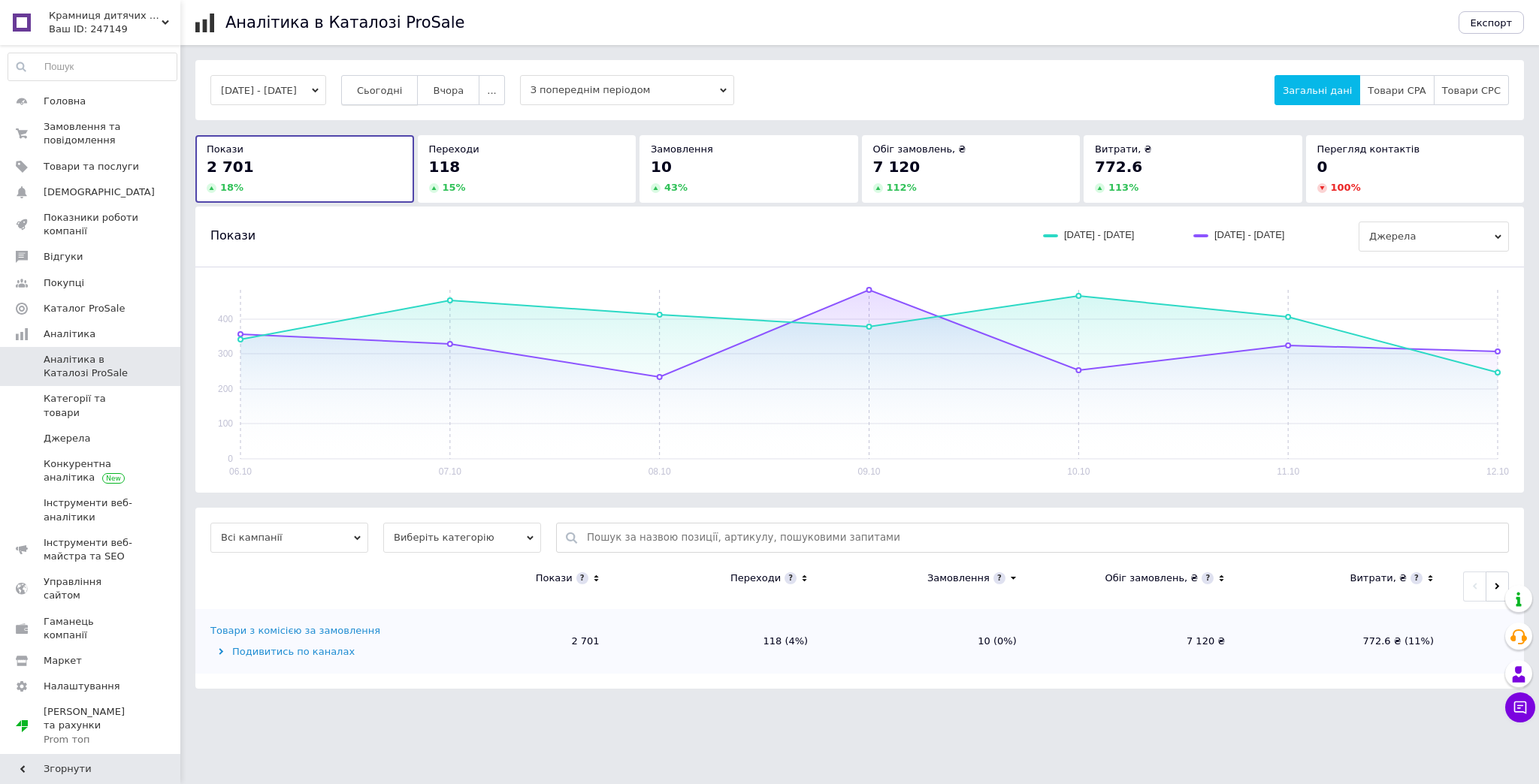
click at [402, 93] on span "Сьогодні" at bounding box center [379, 91] width 46 height 12
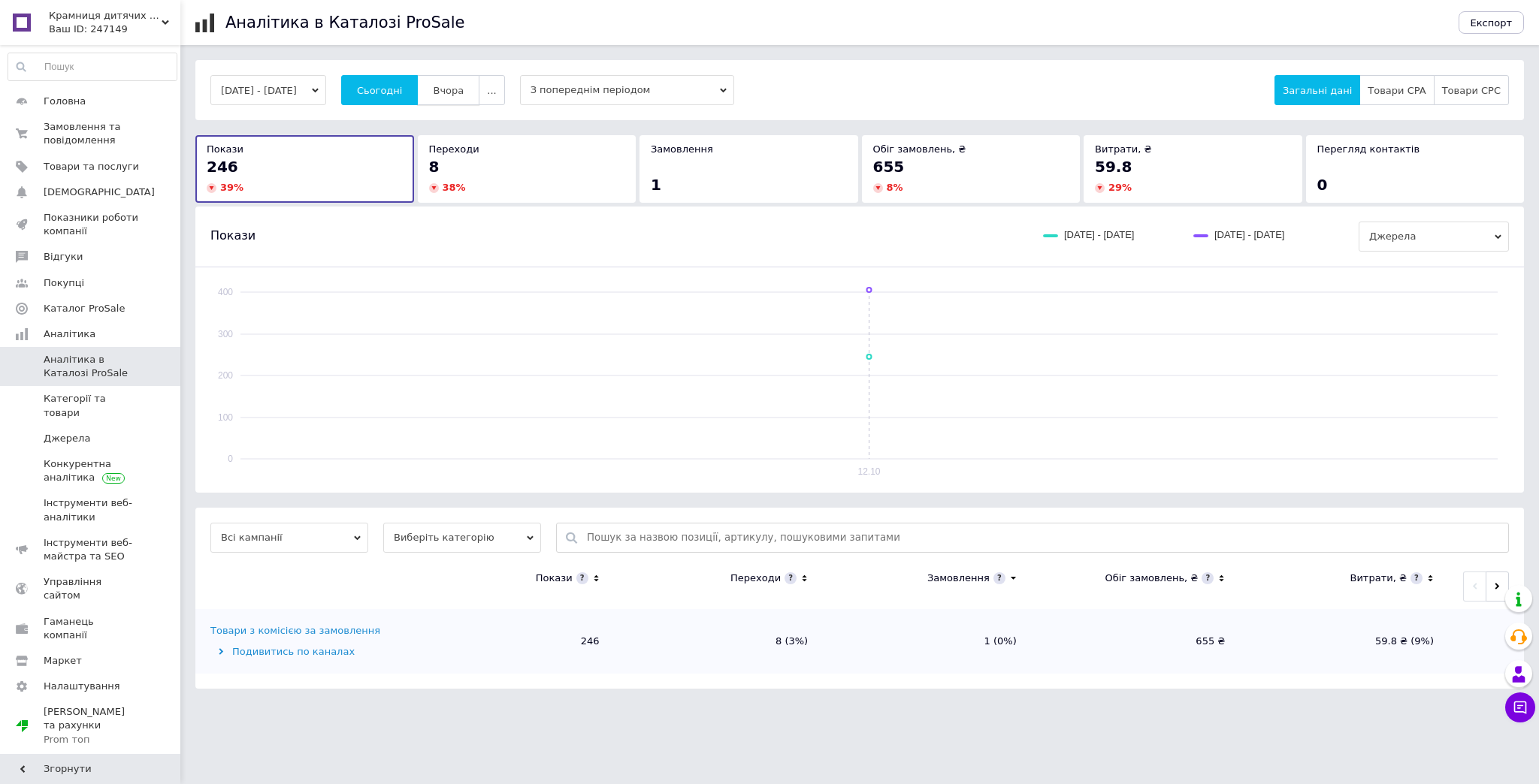
click at [464, 89] on span "Вчора" at bounding box center [448, 91] width 31 height 12
click at [496, 87] on span "..." at bounding box center [491, 91] width 9 height 12
click at [499, 153] on button "Тиждень" at bounding box center [462, 148] width 85 height 30
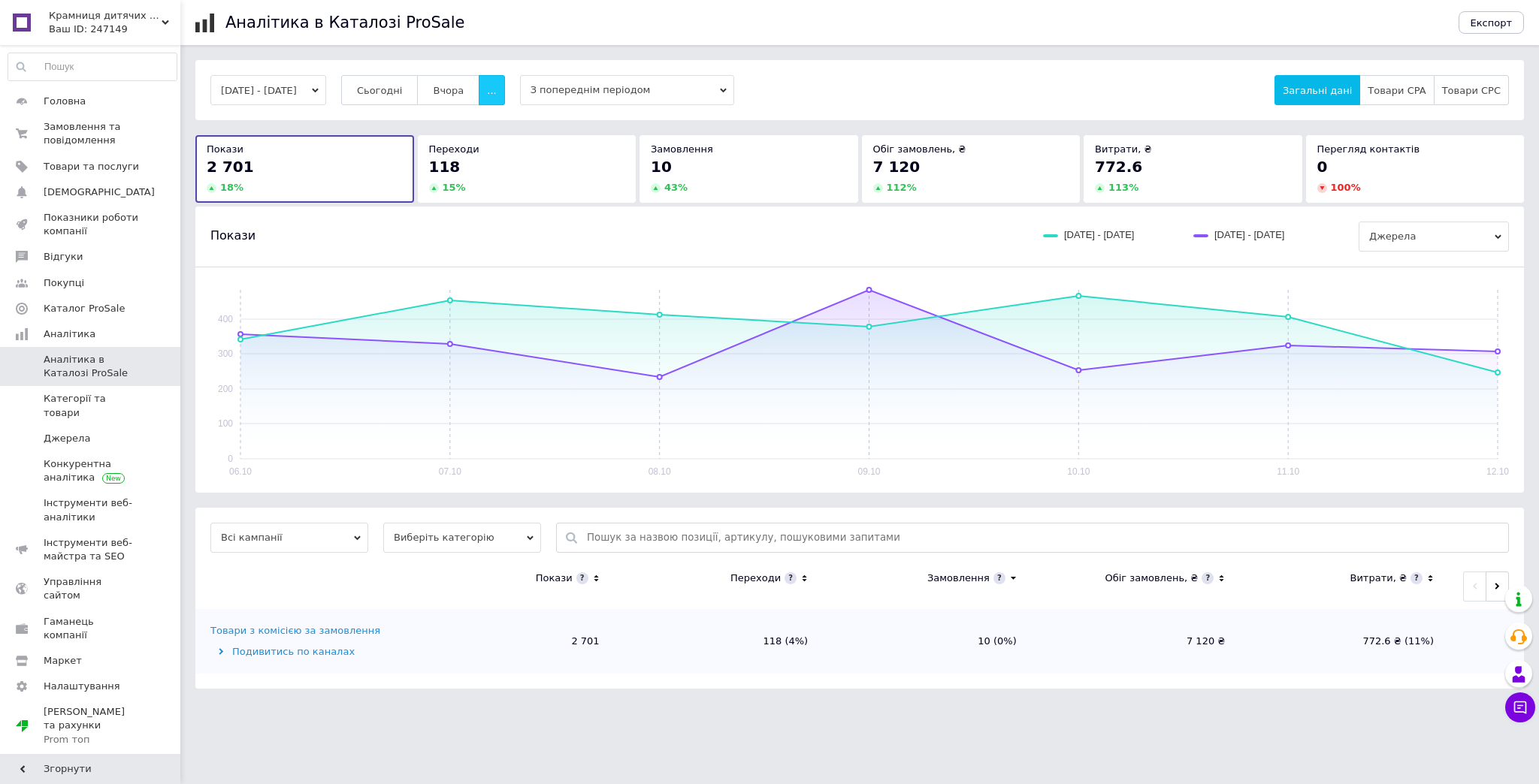
click at [496, 91] on span "..." at bounding box center [491, 91] width 9 height 12
click at [481, 178] on span "2 тижні" at bounding box center [462, 178] width 39 height 12
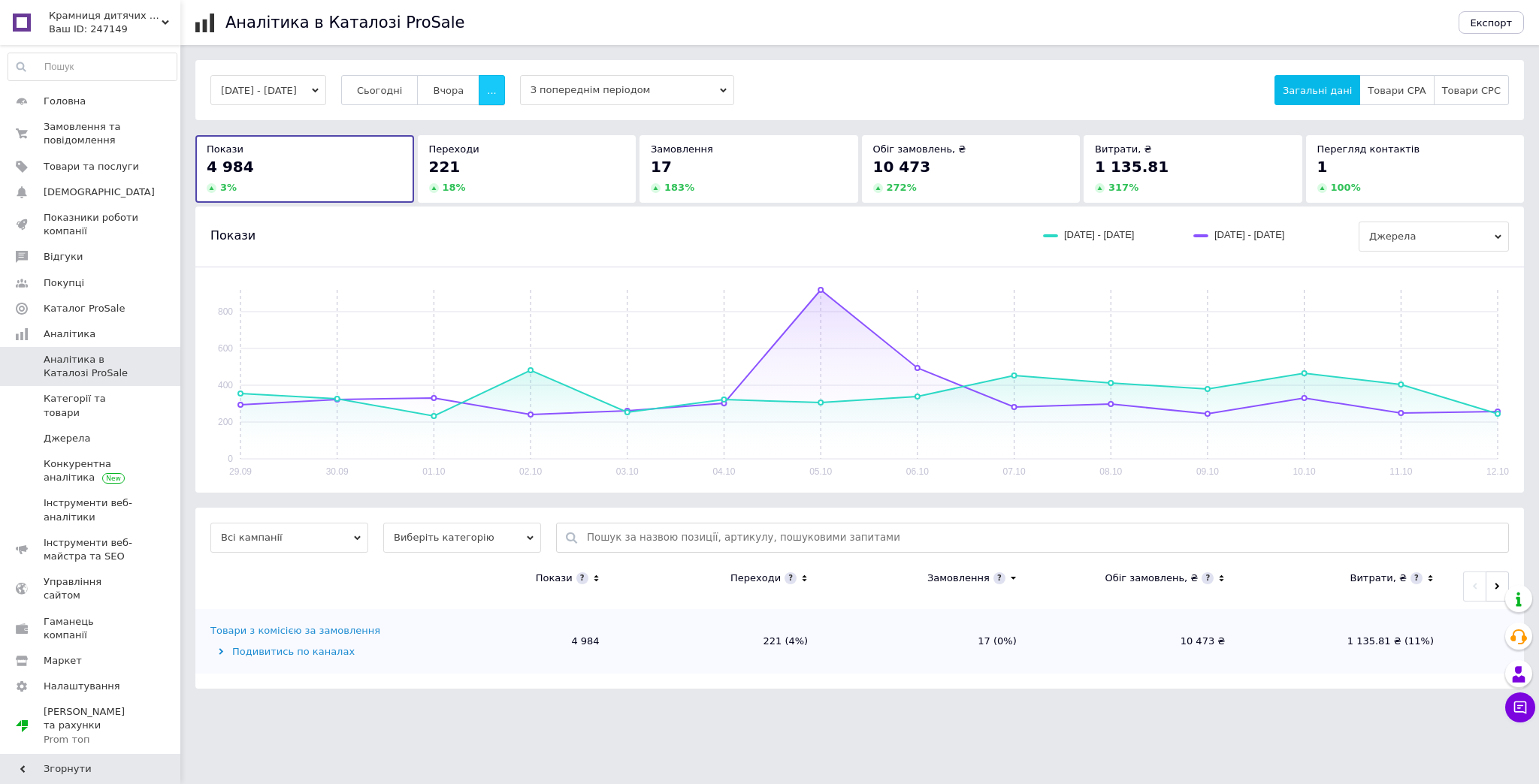
click at [505, 81] on button "..." at bounding box center [491, 90] width 25 height 30
click at [481, 213] on span "60 днів" at bounding box center [463, 207] width 37 height 12
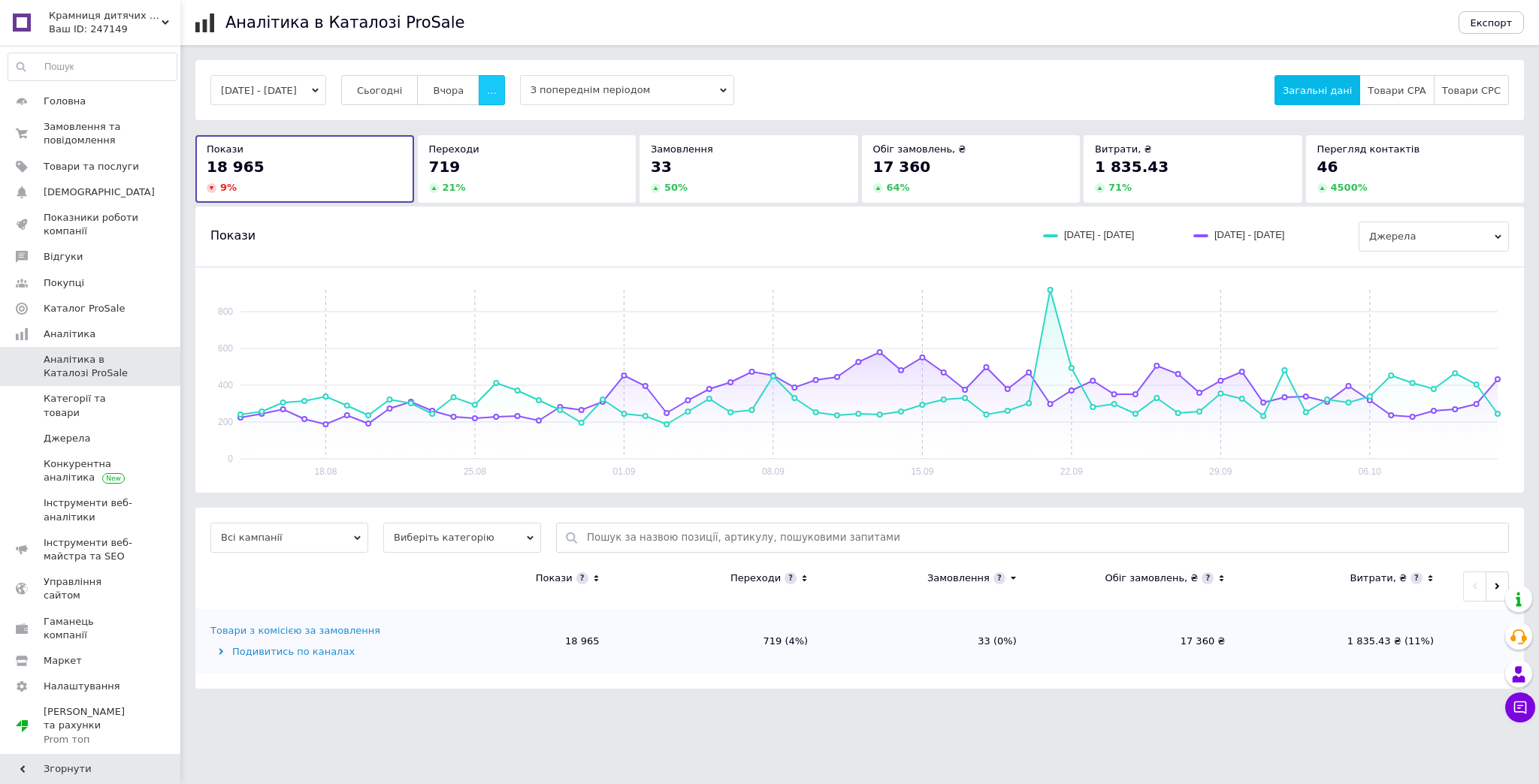
click at [501, 90] on button "..." at bounding box center [491, 90] width 25 height 30
click at [474, 238] on span "60-10 днів" at bounding box center [462, 238] width 54 height 12
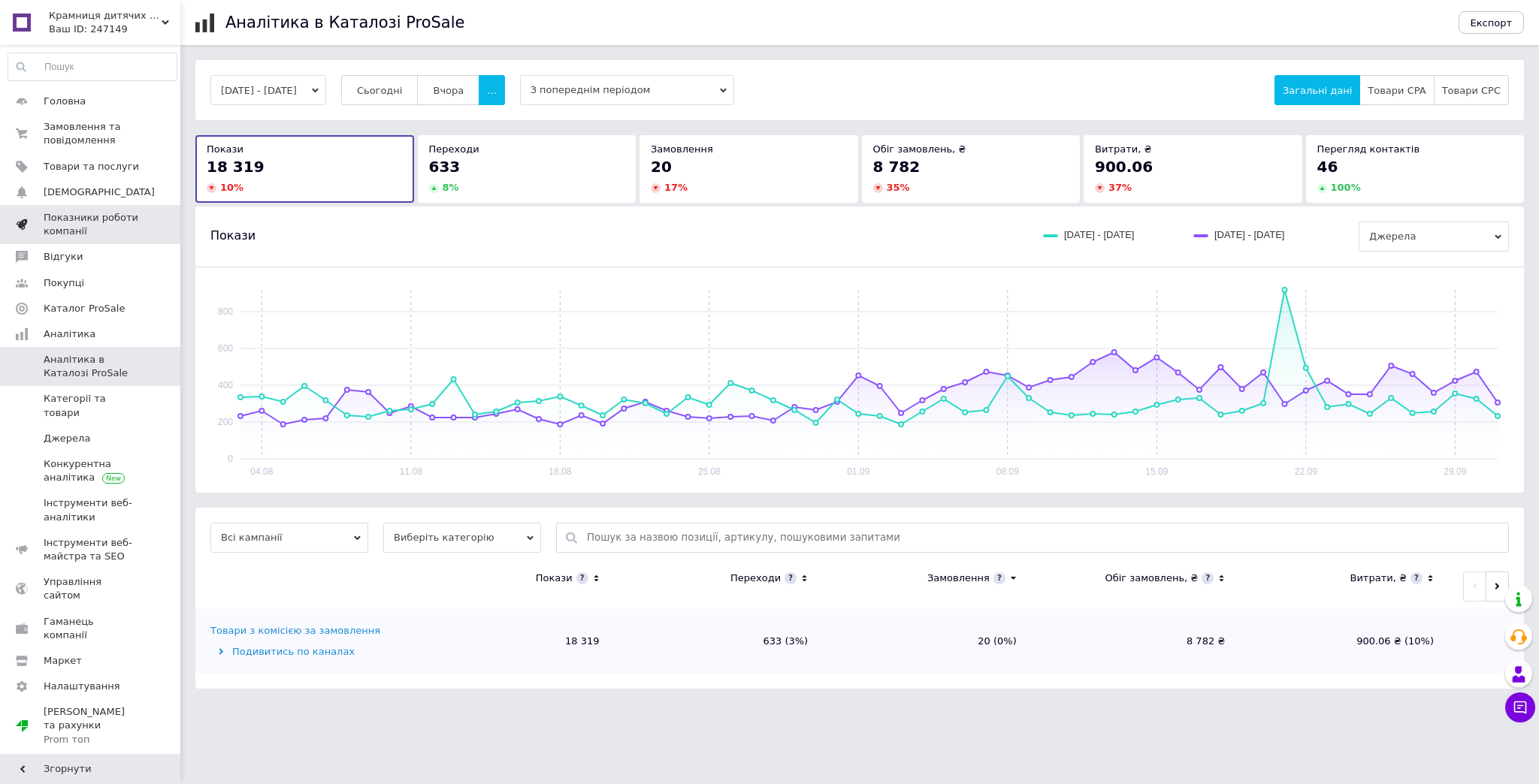
click at [76, 208] on link "Показники роботи компанії" at bounding box center [93, 225] width 185 height 39
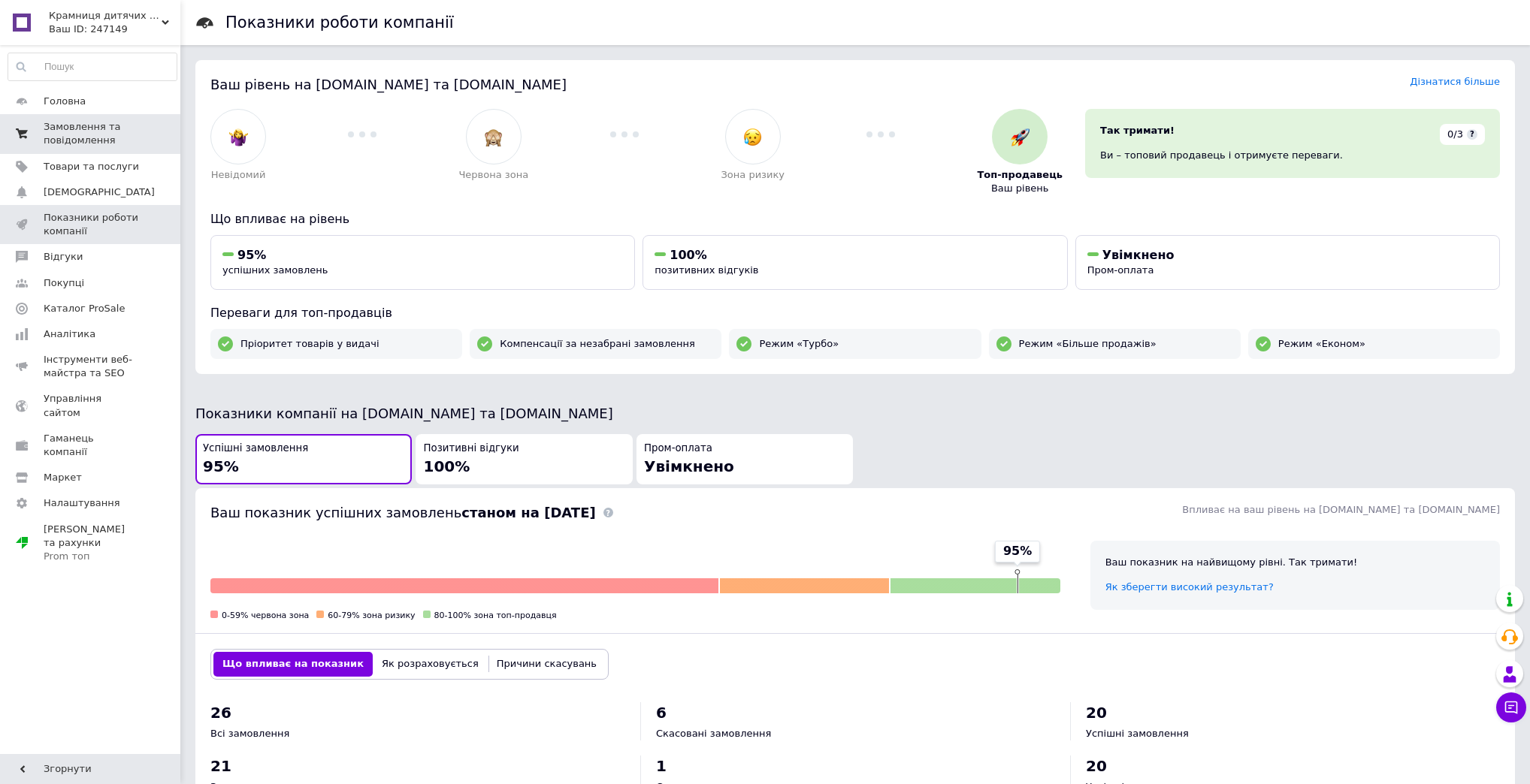
click at [96, 127] on span "Замовлення та повідомлення" at bounding box center [92, 133] width 96 height 27
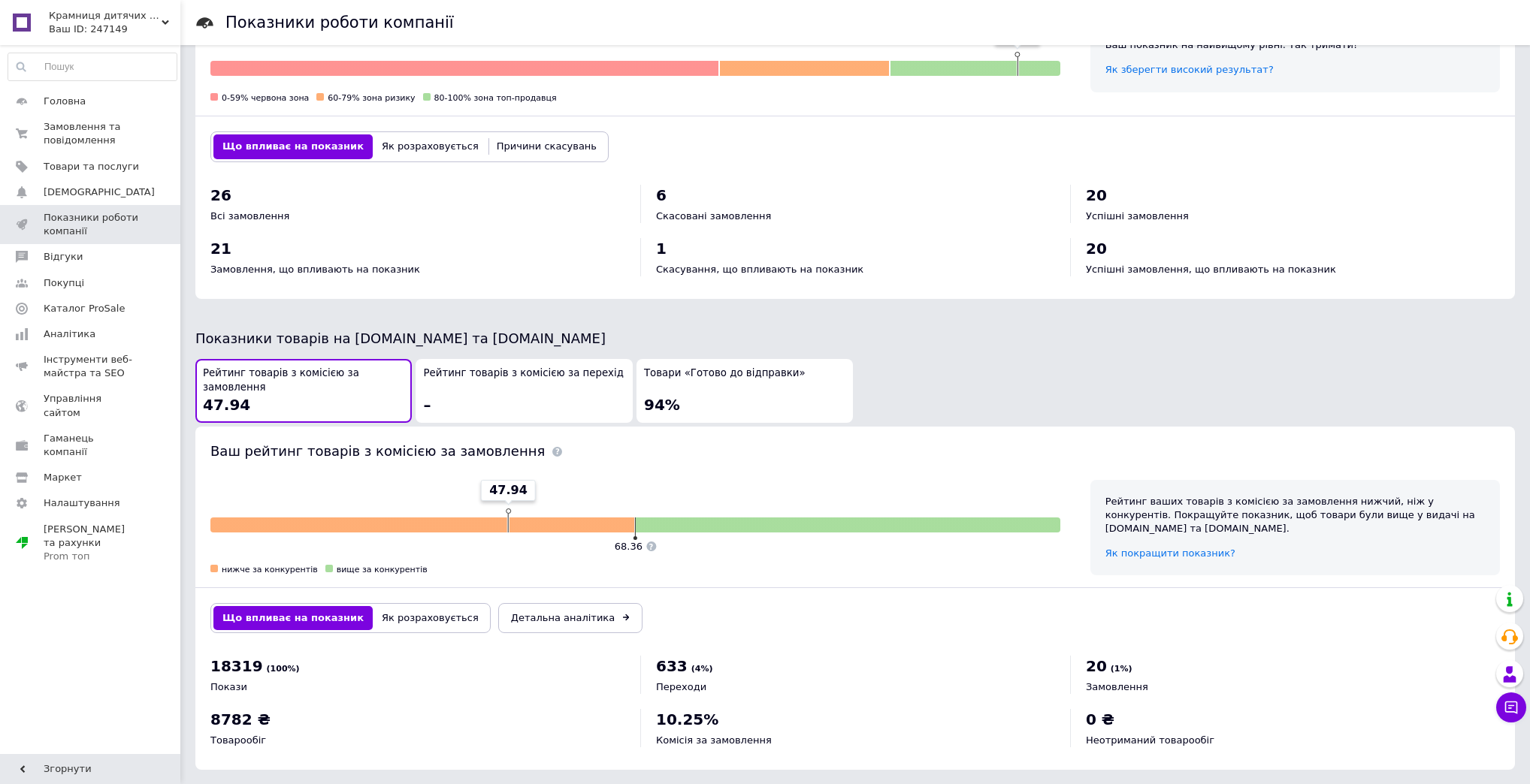
click at [483, 392] on div "Рейтинг товарів з комісією за перехід –" at bounding box center [523, 391] width 202 height 49
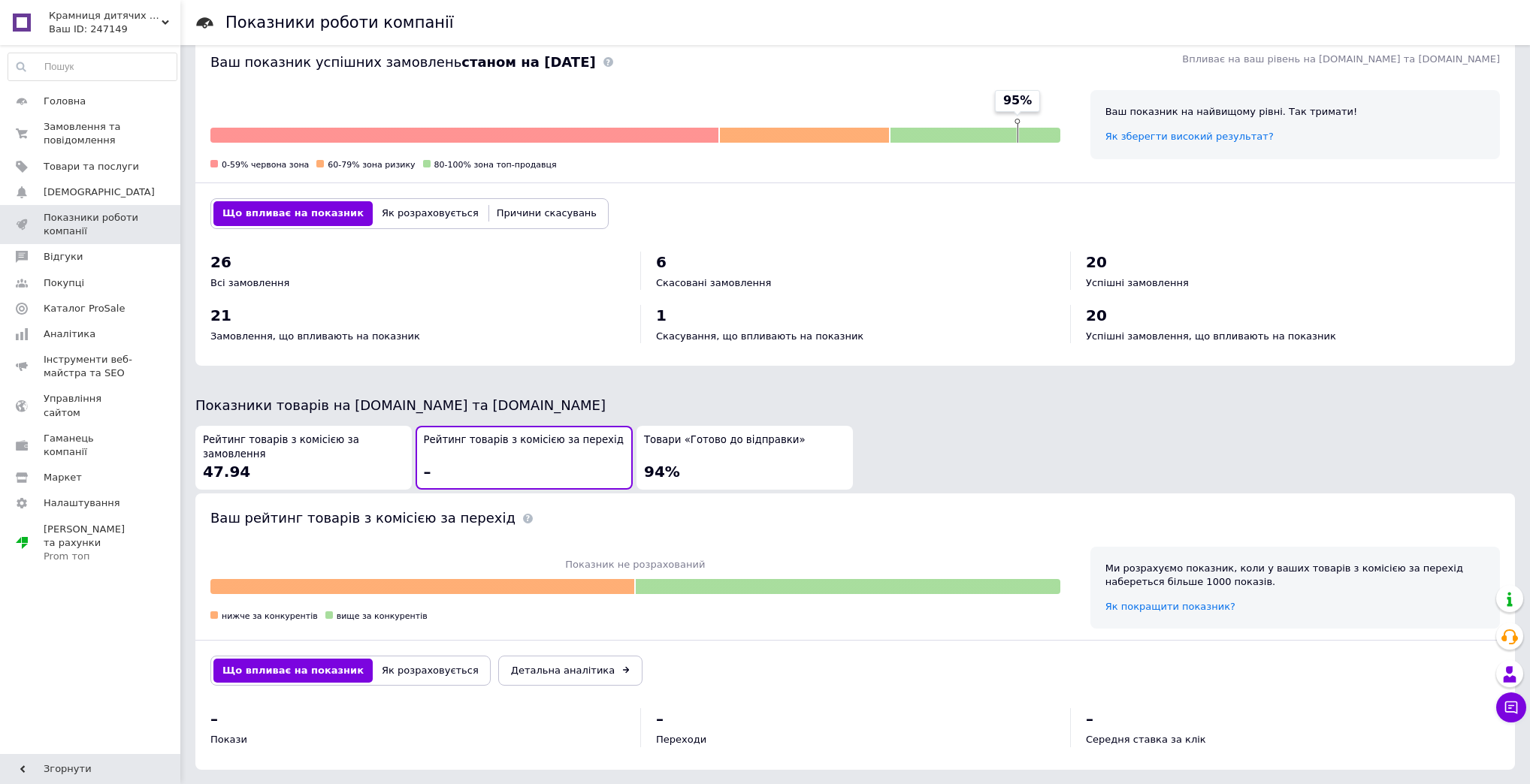
click at [325, 439] on span "Рейтинг товарів з комісією за замовлення" at bounding box center [303, 447] width 202 height 28
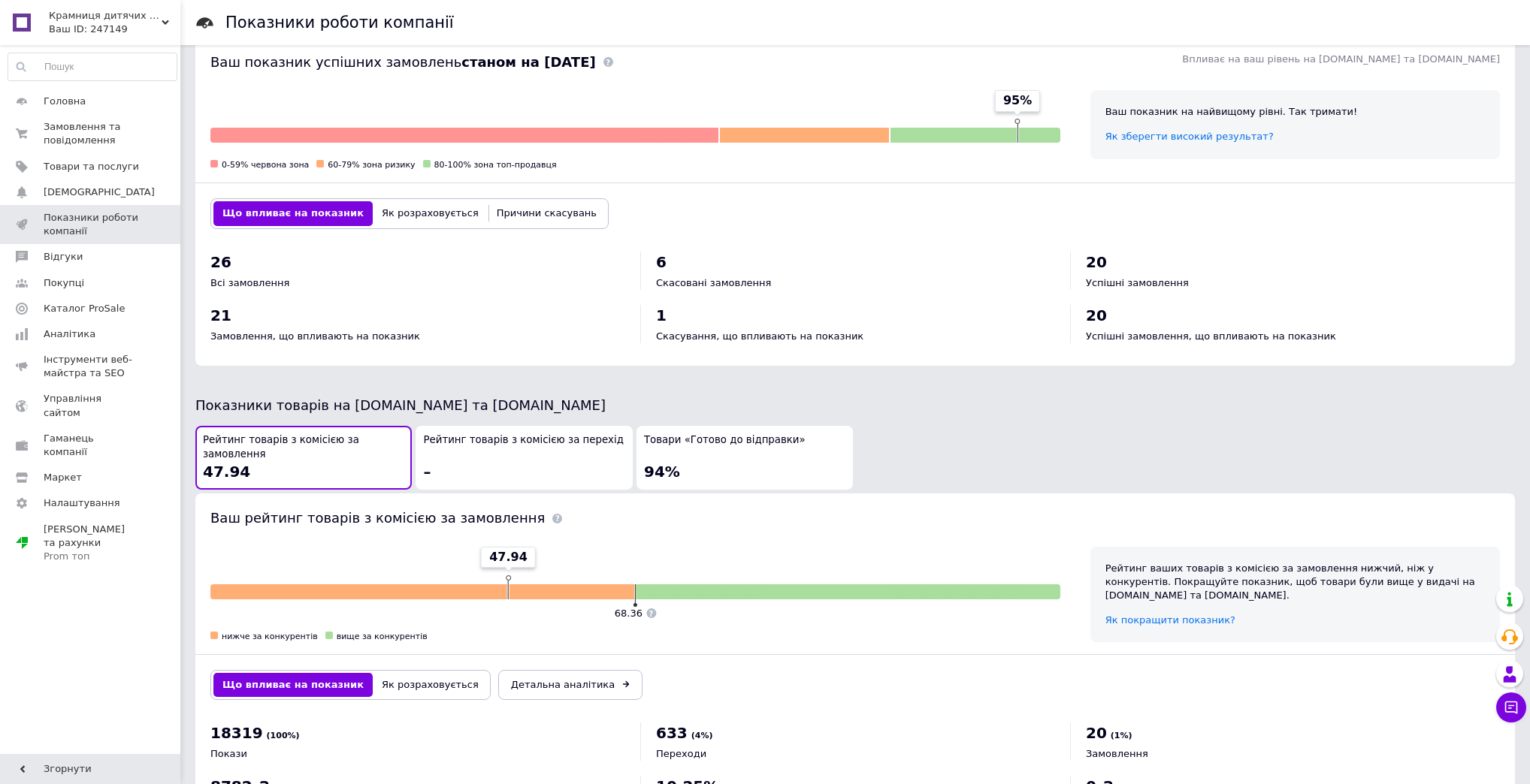
click at [134, 15] on span "Крамниця дитячих книжок" at bounding box center [105, 16] width 113 height 14
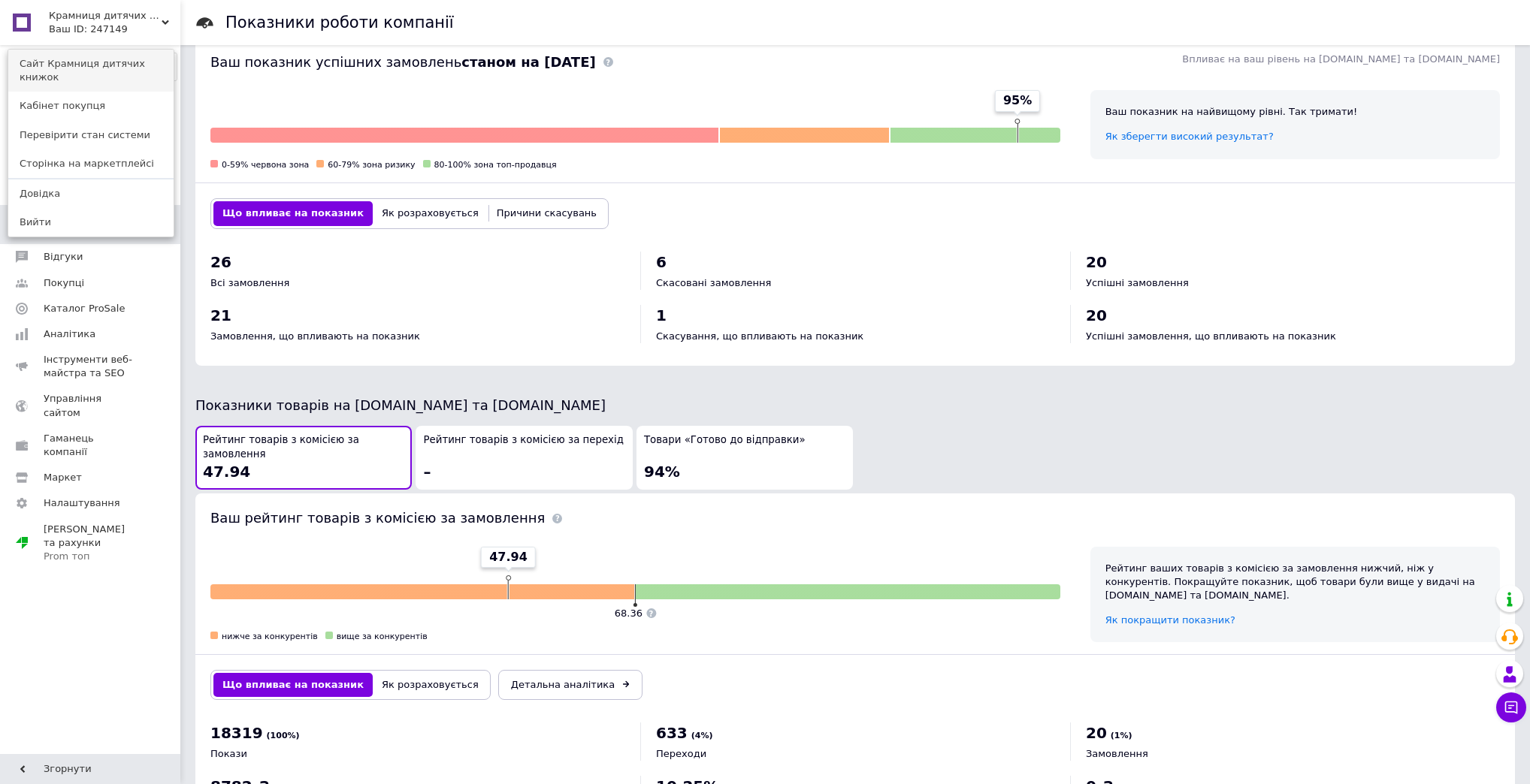
click at [147, 67] on link "Сайт Крамниця дитячих книжок" at bounding box center [91, 70] width 166 height 42
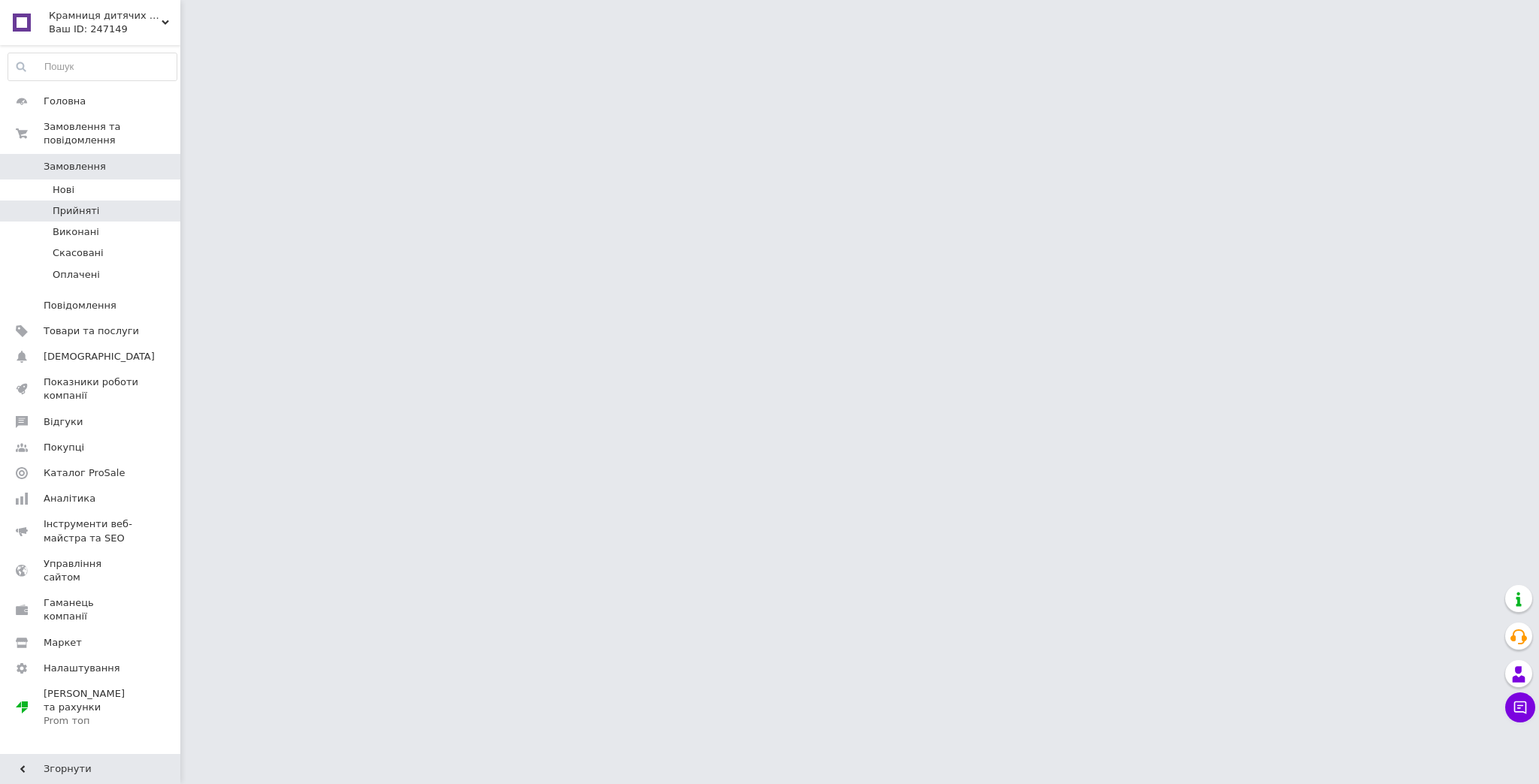
click at [84, 205] on span "Прийняті" at bounding box center [76, 211] width 47 height 14
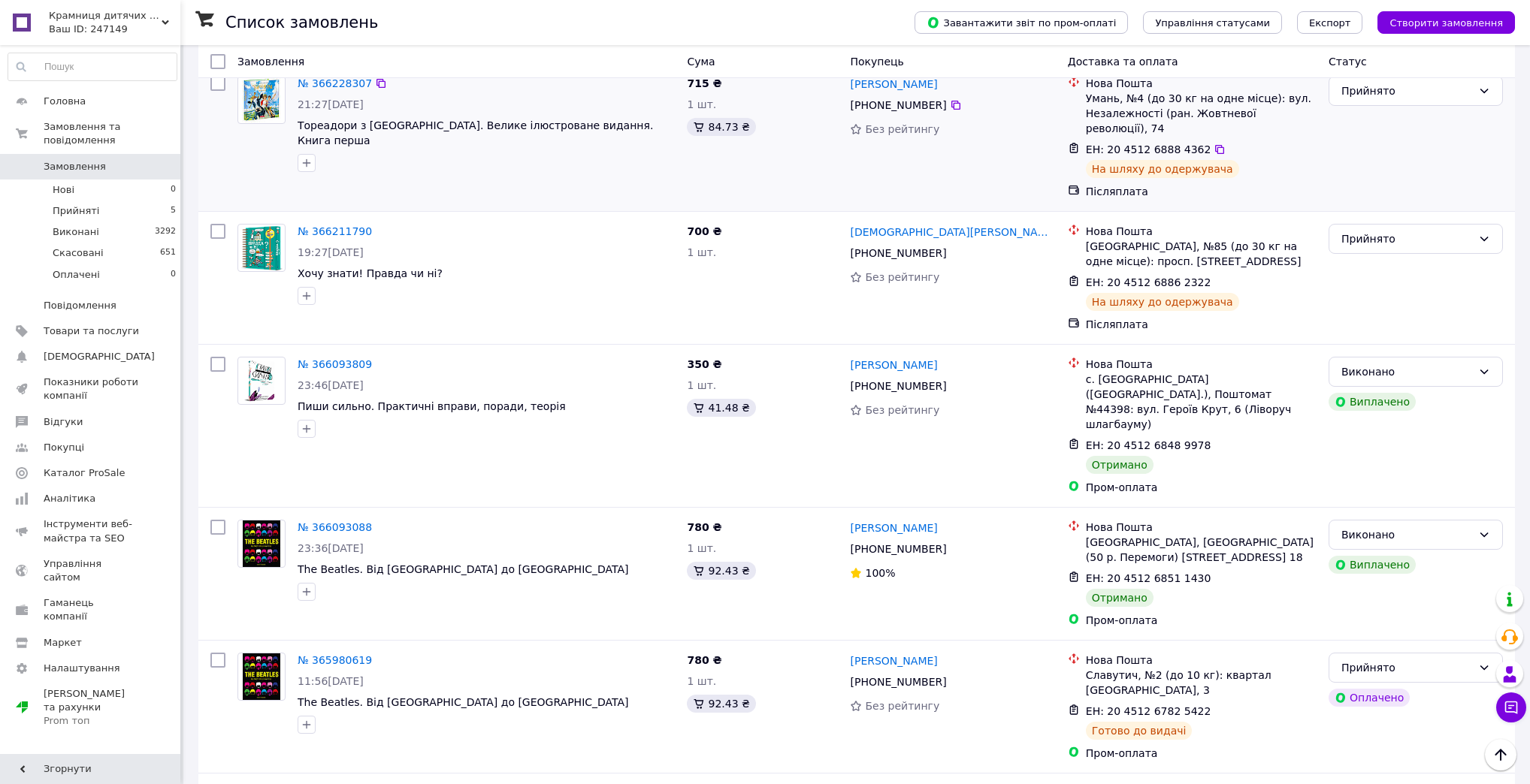
scroll to position [360, 0]
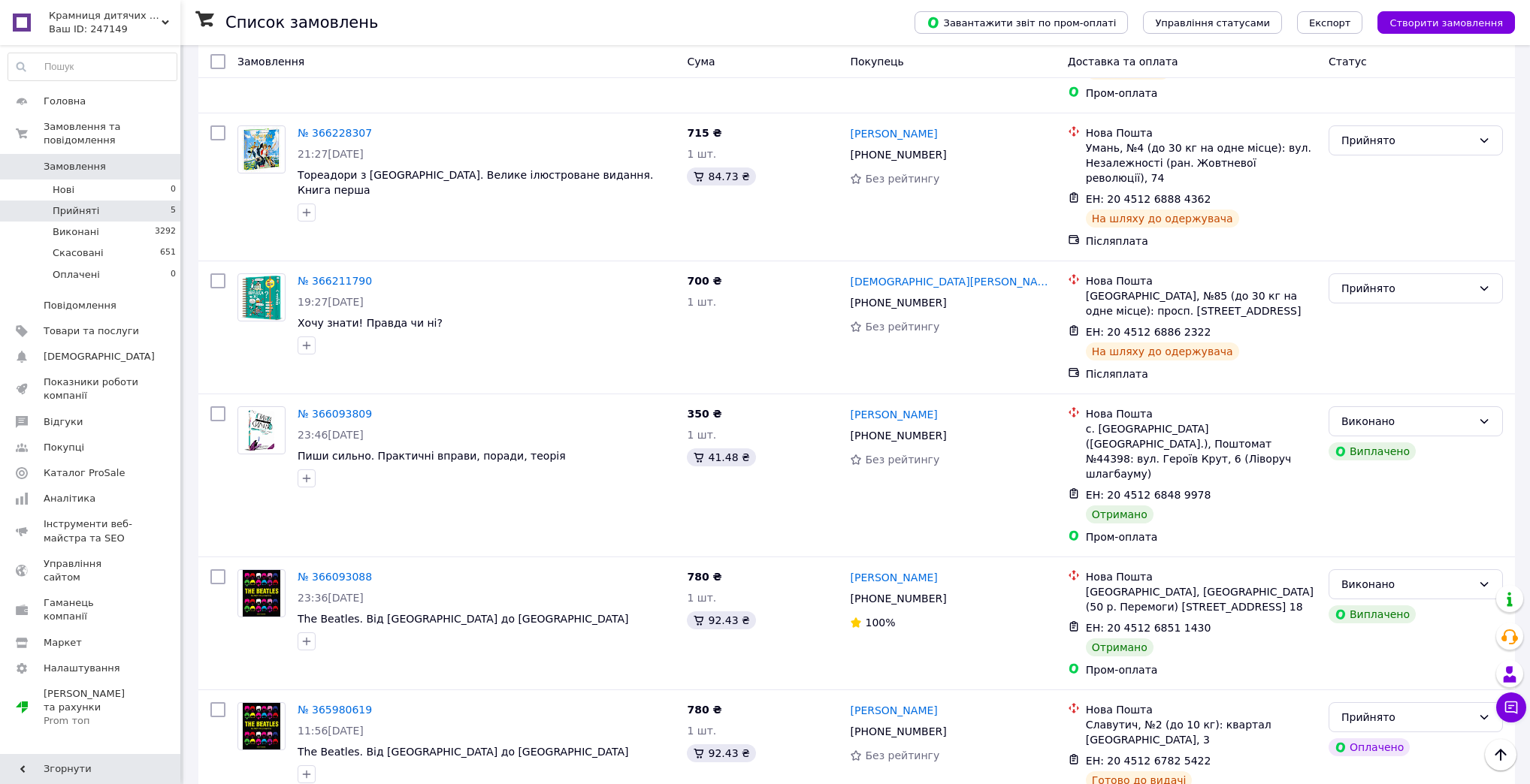
click at [139, 201] on li "Прийняті 5" at bounding box center [93, 211] width 185 height 21
click at [103, 201] on li "Прийняті 5" at bounding box center [93, 211] width 185 height 21
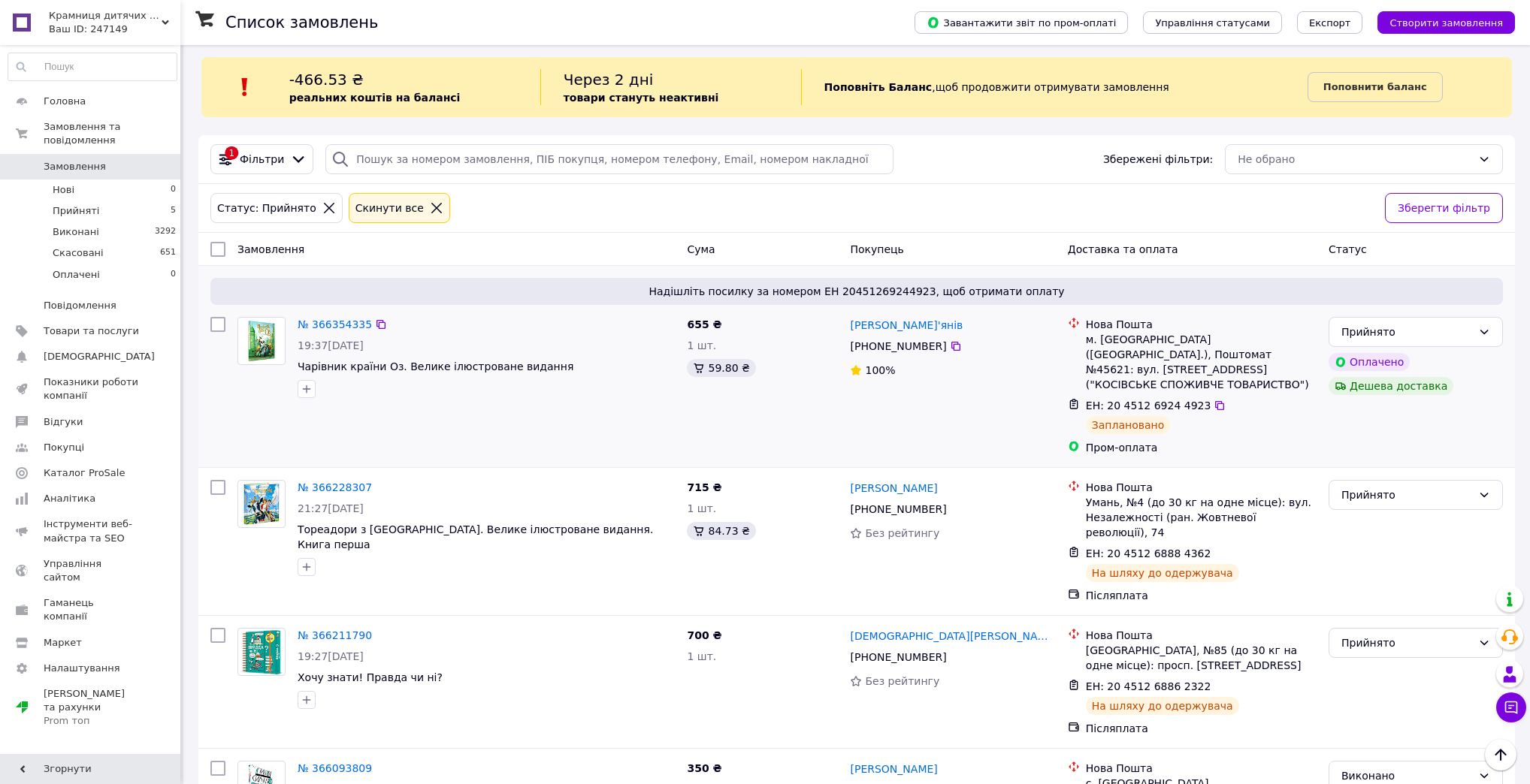
scroll to position [0, 0]
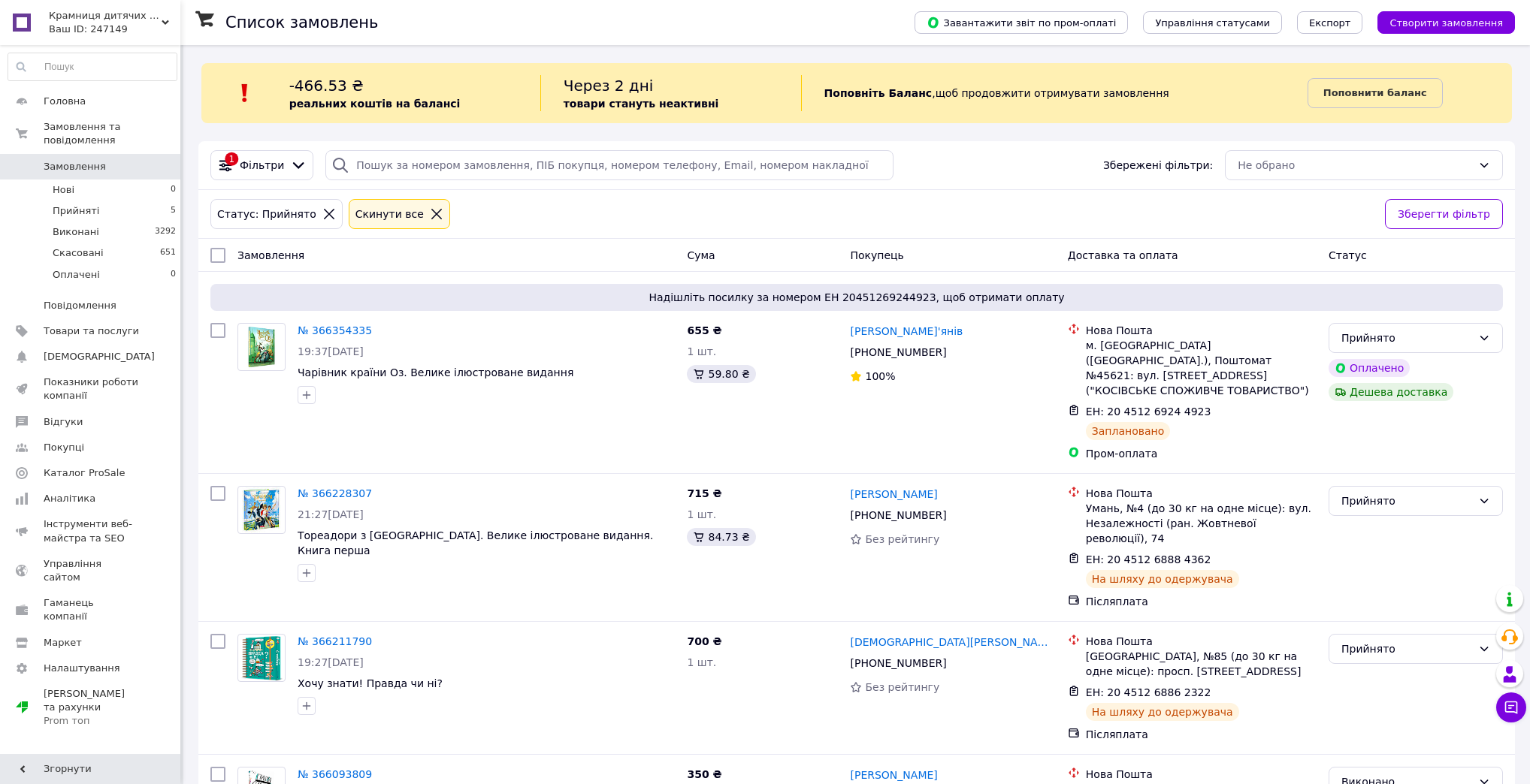
click at [430, 210] on icon at bounding box center [437, 214] width 14 height 14
click at [432, 215] on icon at bounding box center [437, 213] width 11 height 11
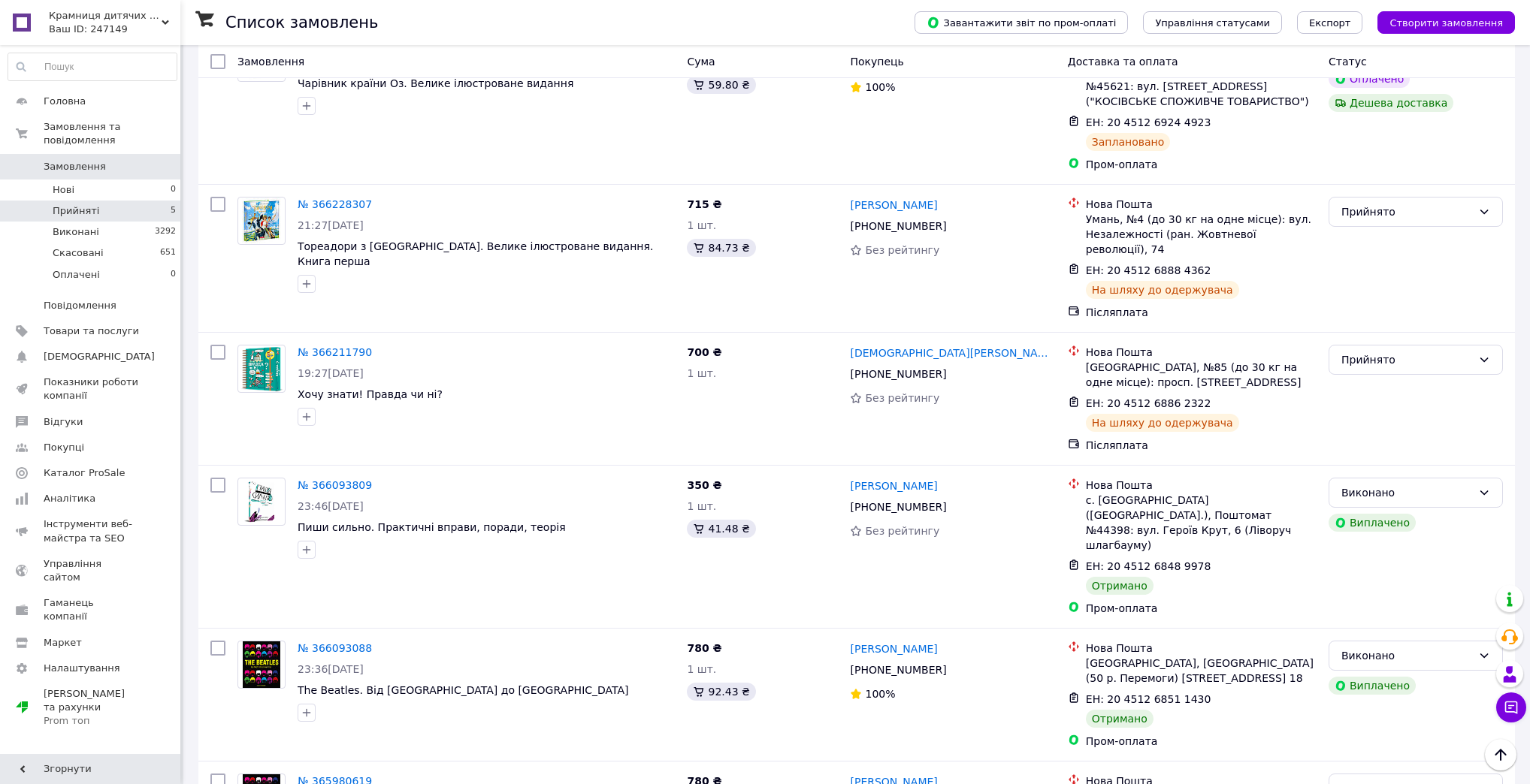
click at [99, 202] on li "Прийняті 5" at bounding box center [93, 211] width 185 height 21
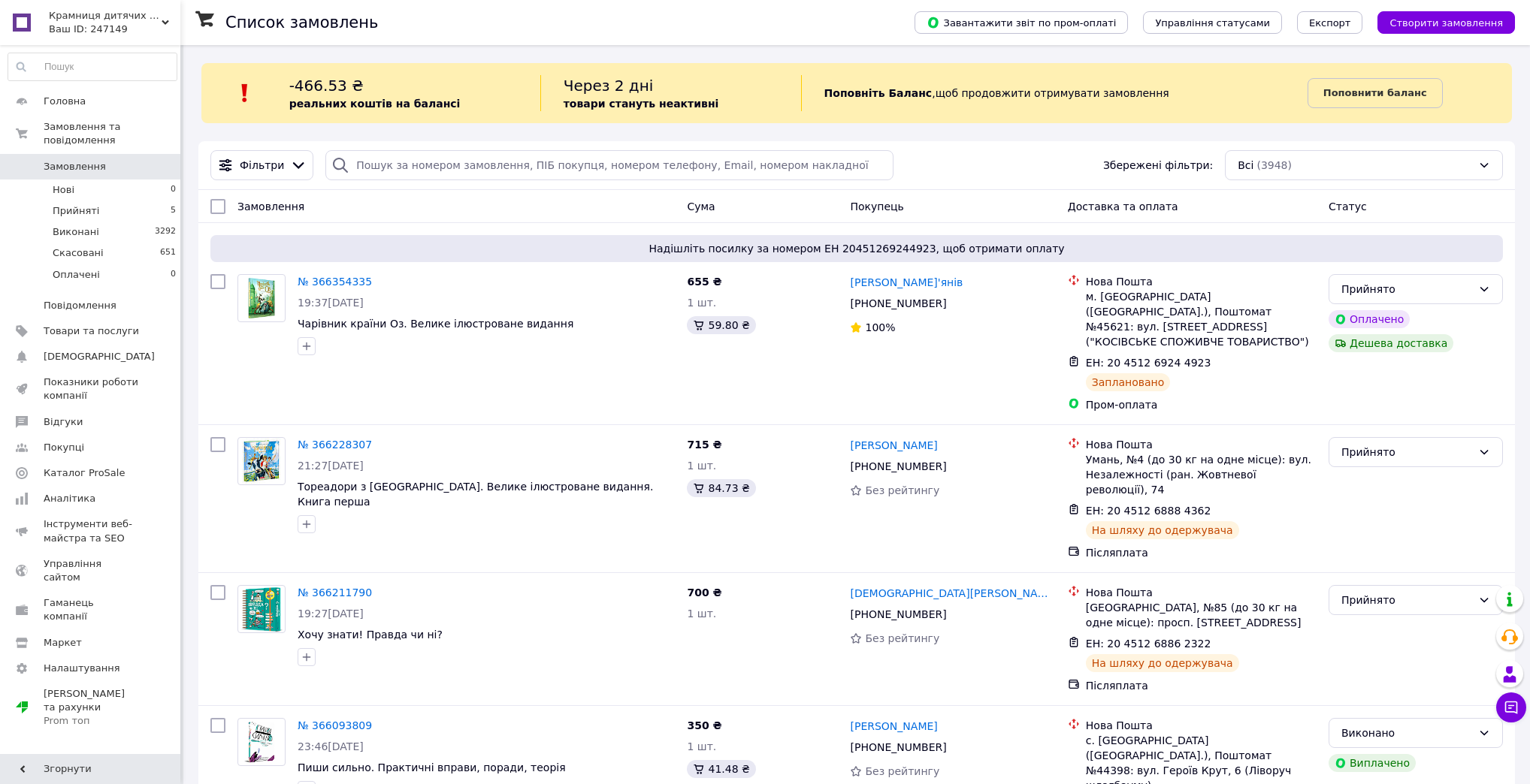
click at [120, 13] on span "Крамниця дитячих книжок" at bounding box center [105, 16] width 113 height 14
click at [140, 60] on link "Сайт Крамниця дитячих книжок" at bounding box center [91, 70] width 166 height 42
click at [67, 100] on span "Головна" at bounding box center [64, 101] width 42 height 14
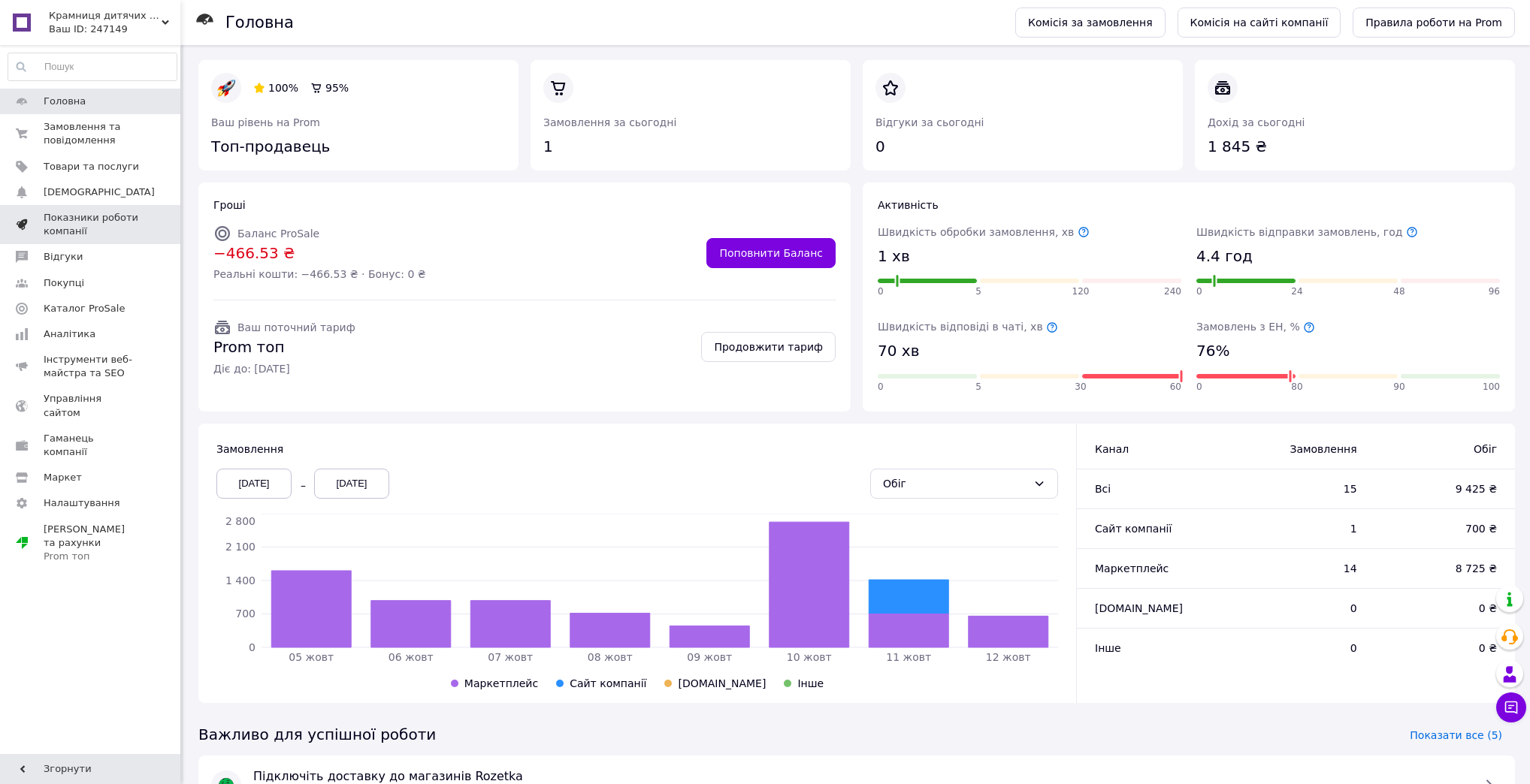
click at [84, 225] on span "Показники роботи компанії" at bounding box center [92, 225] width 96 height 27
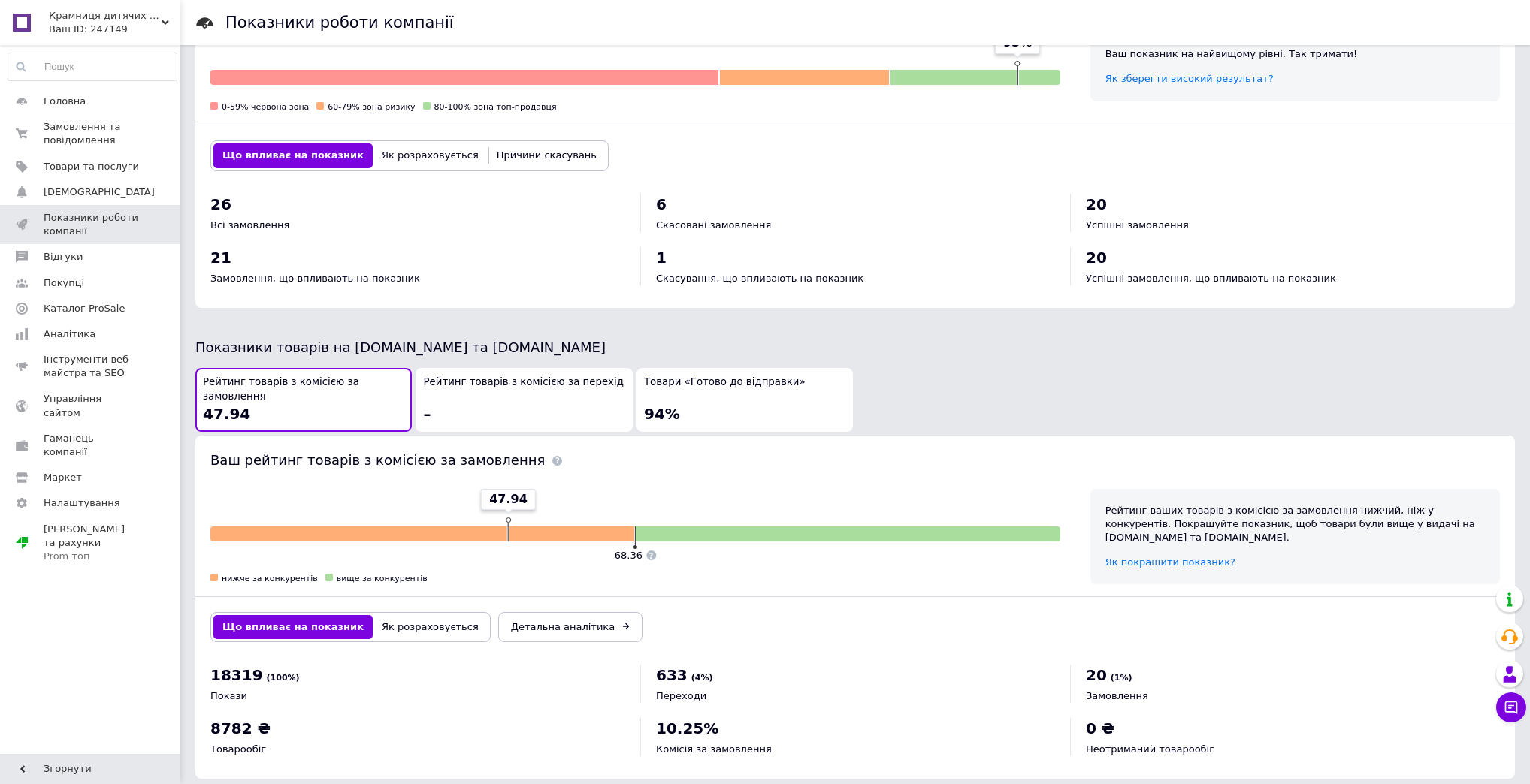
scroll to position [517, 0]
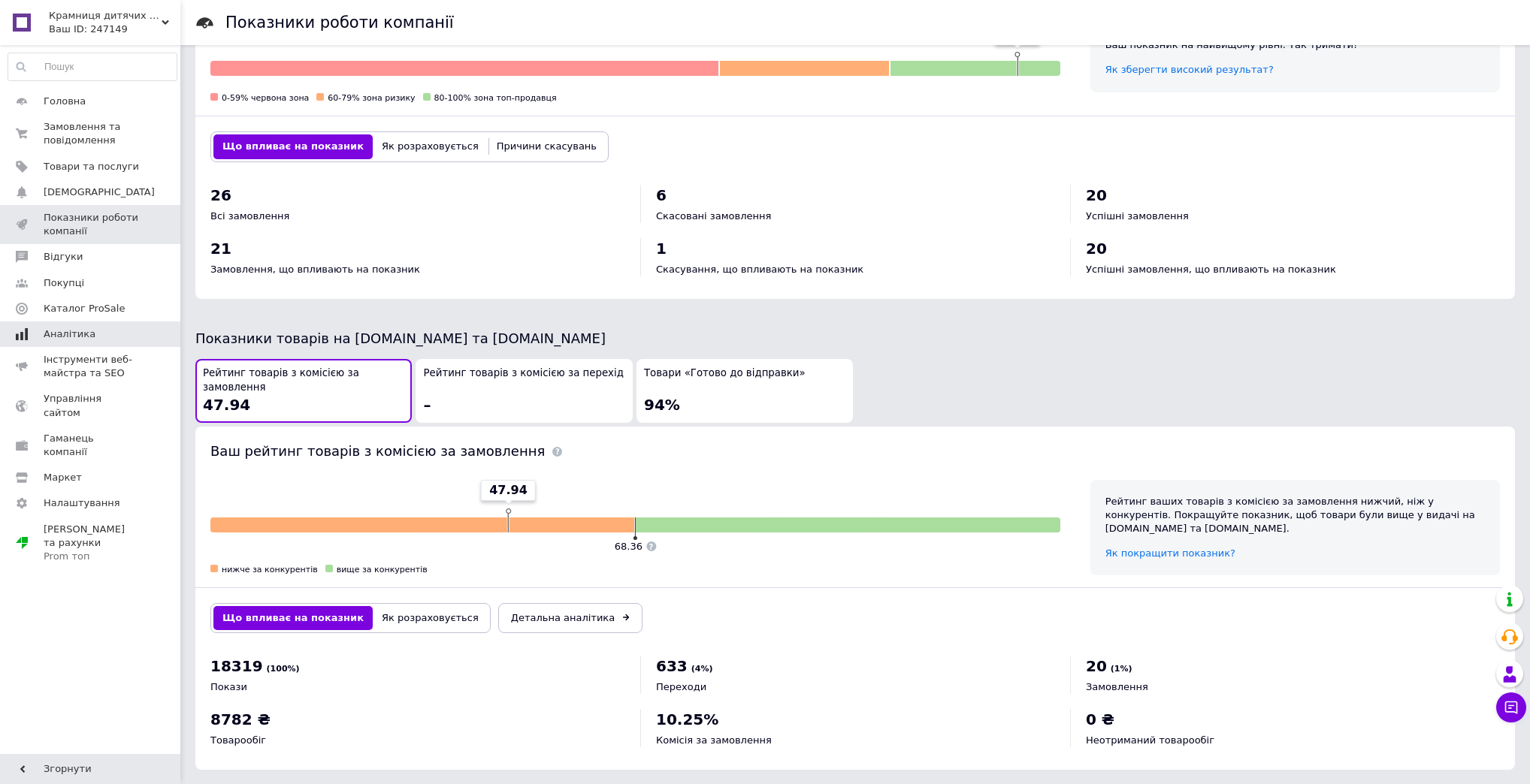
click at [77, 337] on span "Аналітика" at bounding box center [69, 334] width 52 height 14
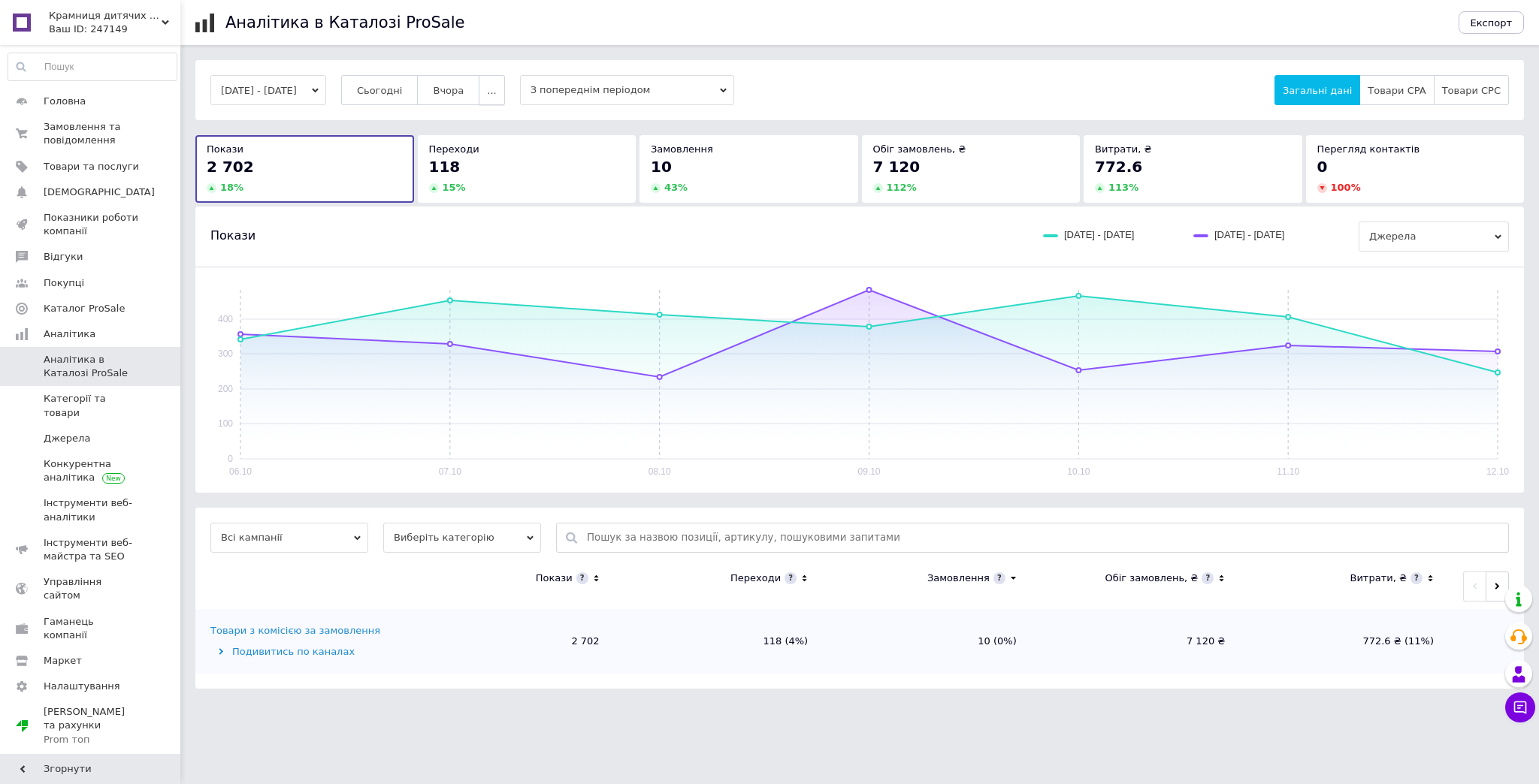
click at [496, 87] on span "..." at bounding box center [491, 91] width 9 height 12
click at [483, 149] on span "Тиждень" at bounding box center [462, 149] width 46 height 12
